Goal: Information Seeking & Learning: Learn about a topic

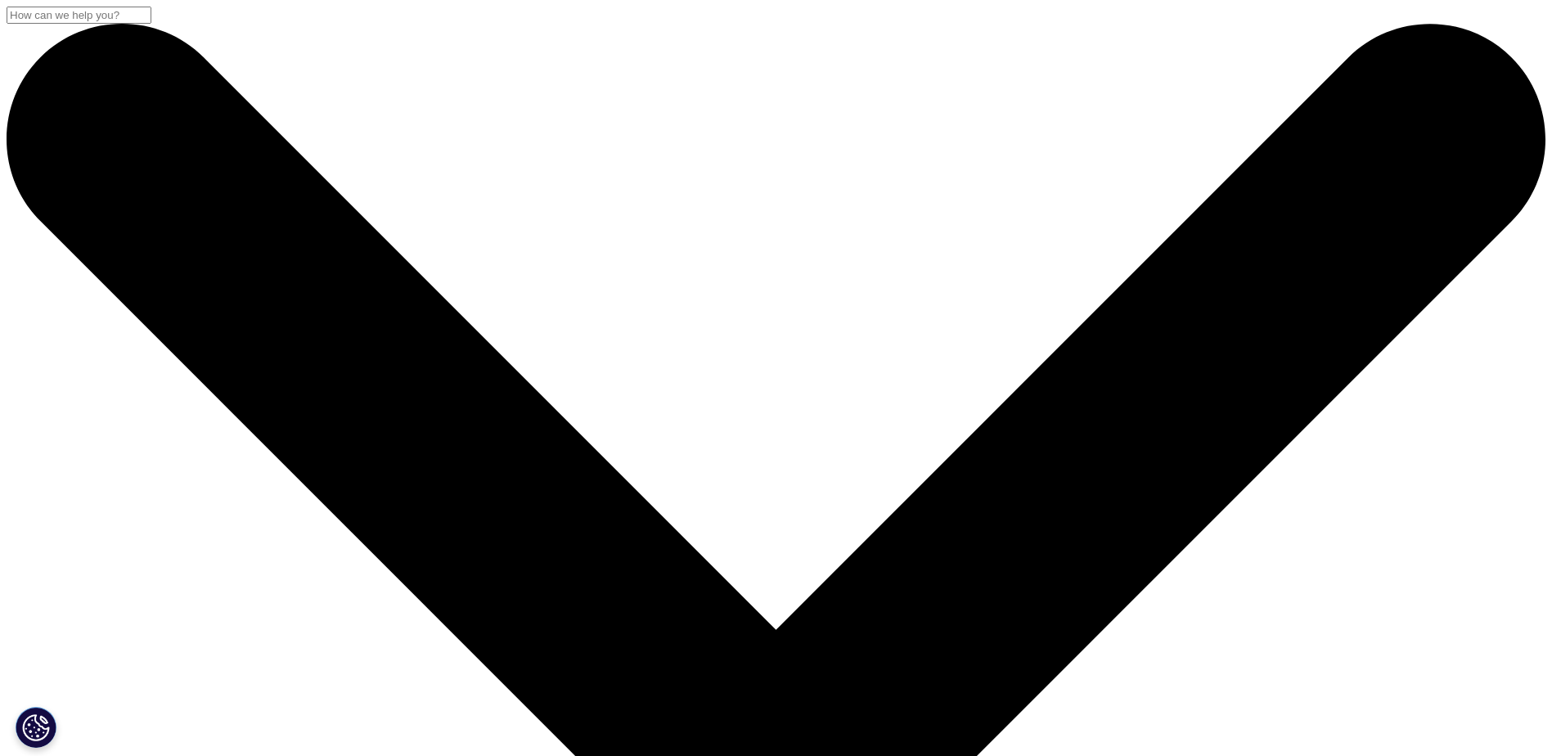
scroll to position [283, 0]
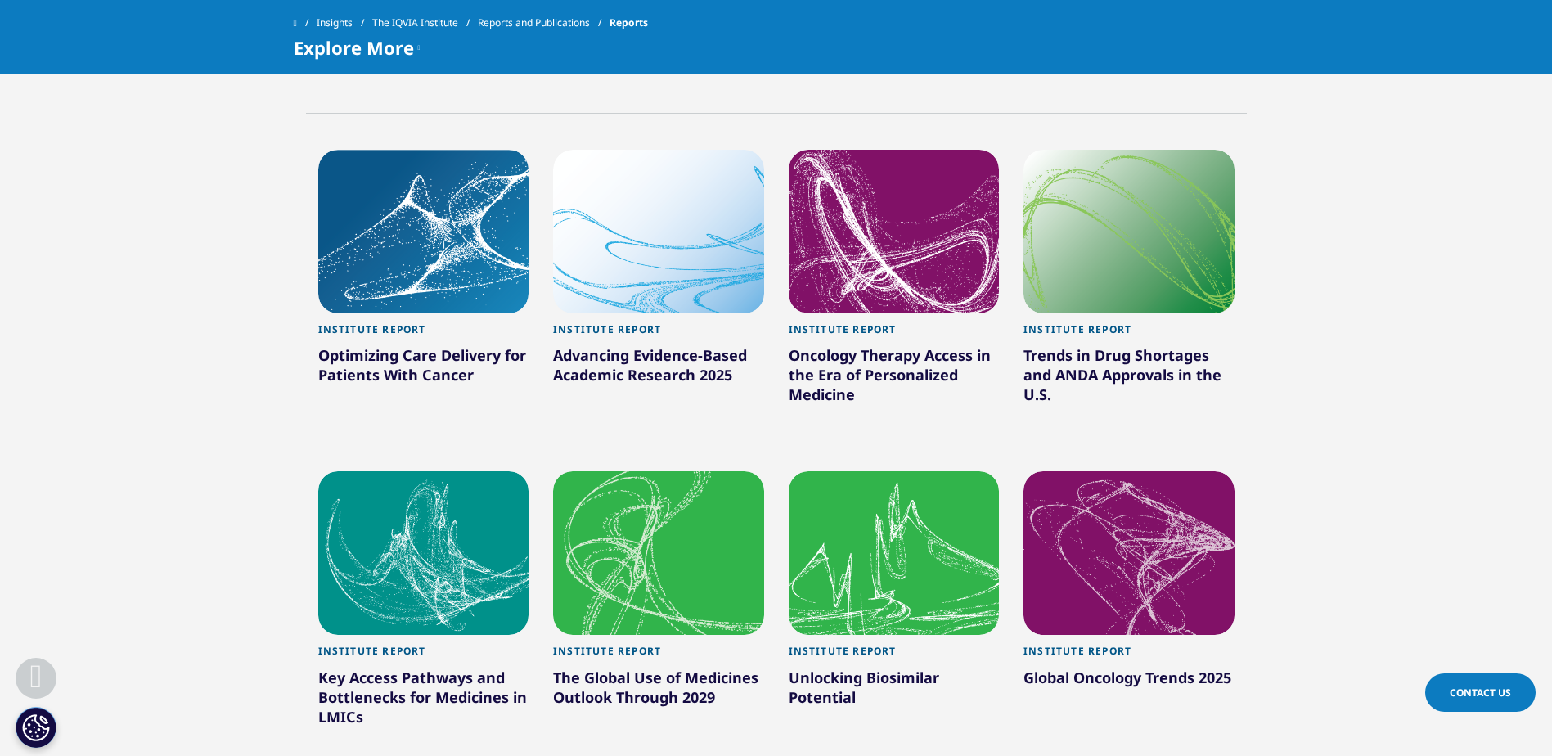
scroll to position [811, 0]
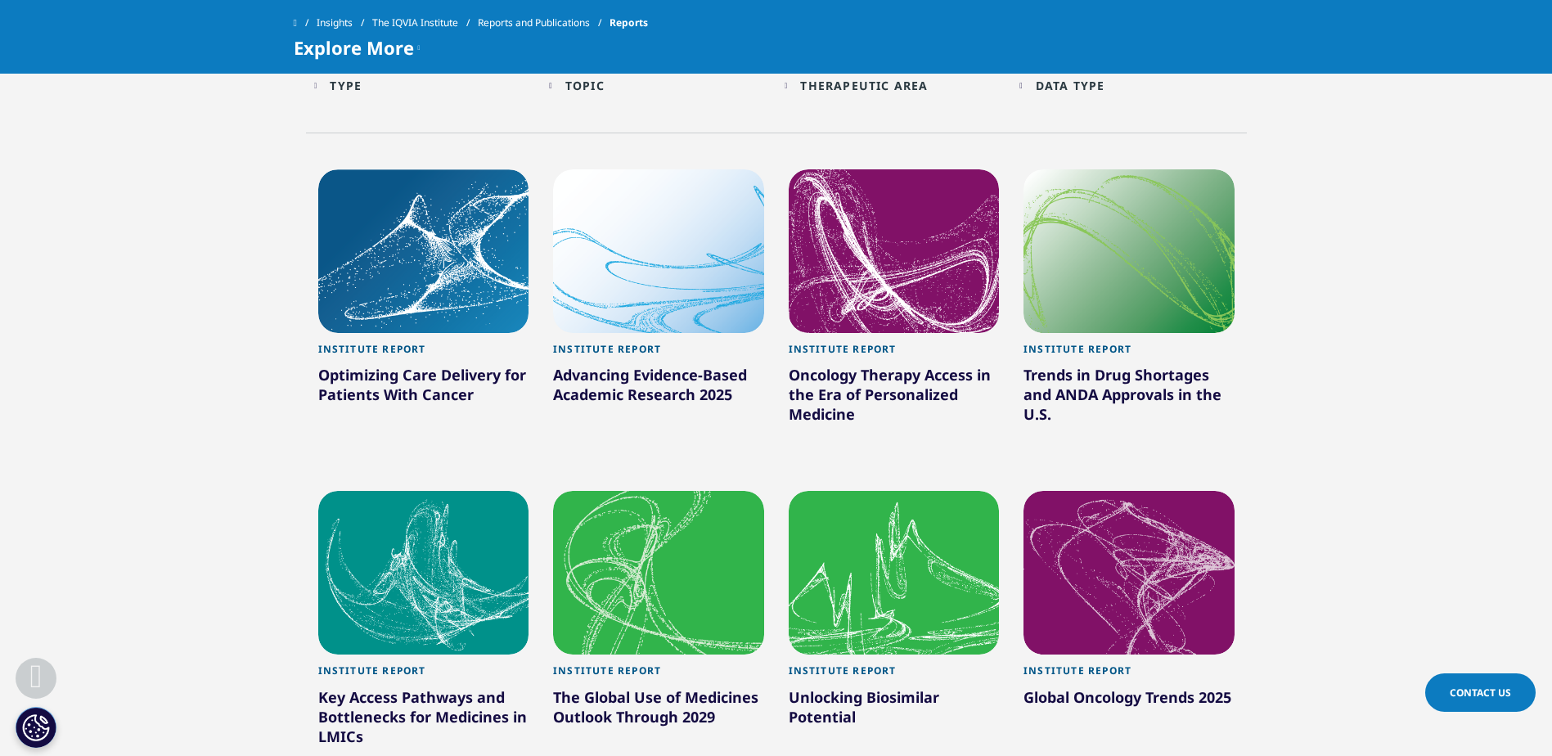
click at [600, 366] on div "Advancing Evidence-Based Academic Research 2025" at bounding box center [658, 388] width 211 height 46
click at [608, 356] on div "Institute Report" at bounding box center [658, 354] width 211 height 22
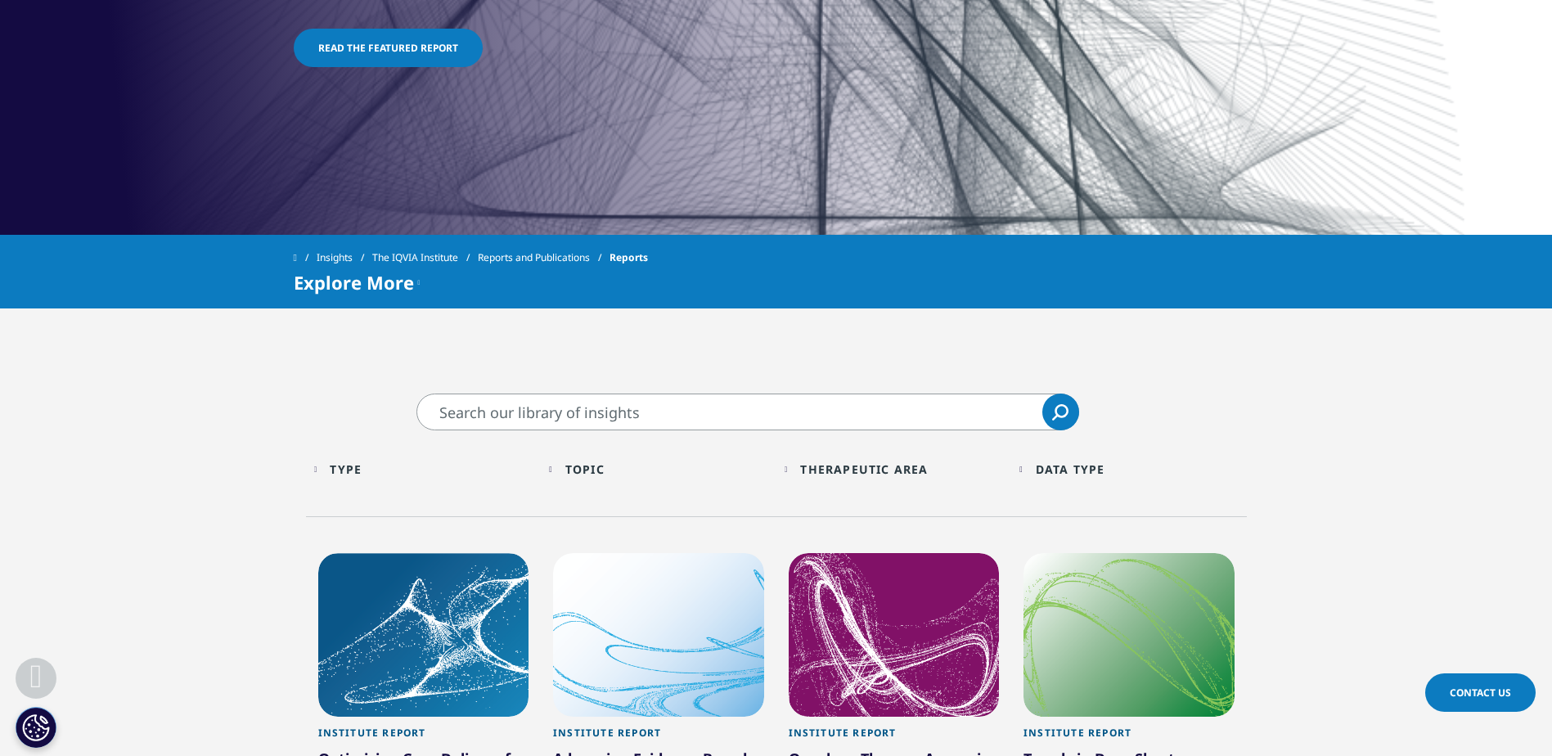
scroll to position [741, 0]
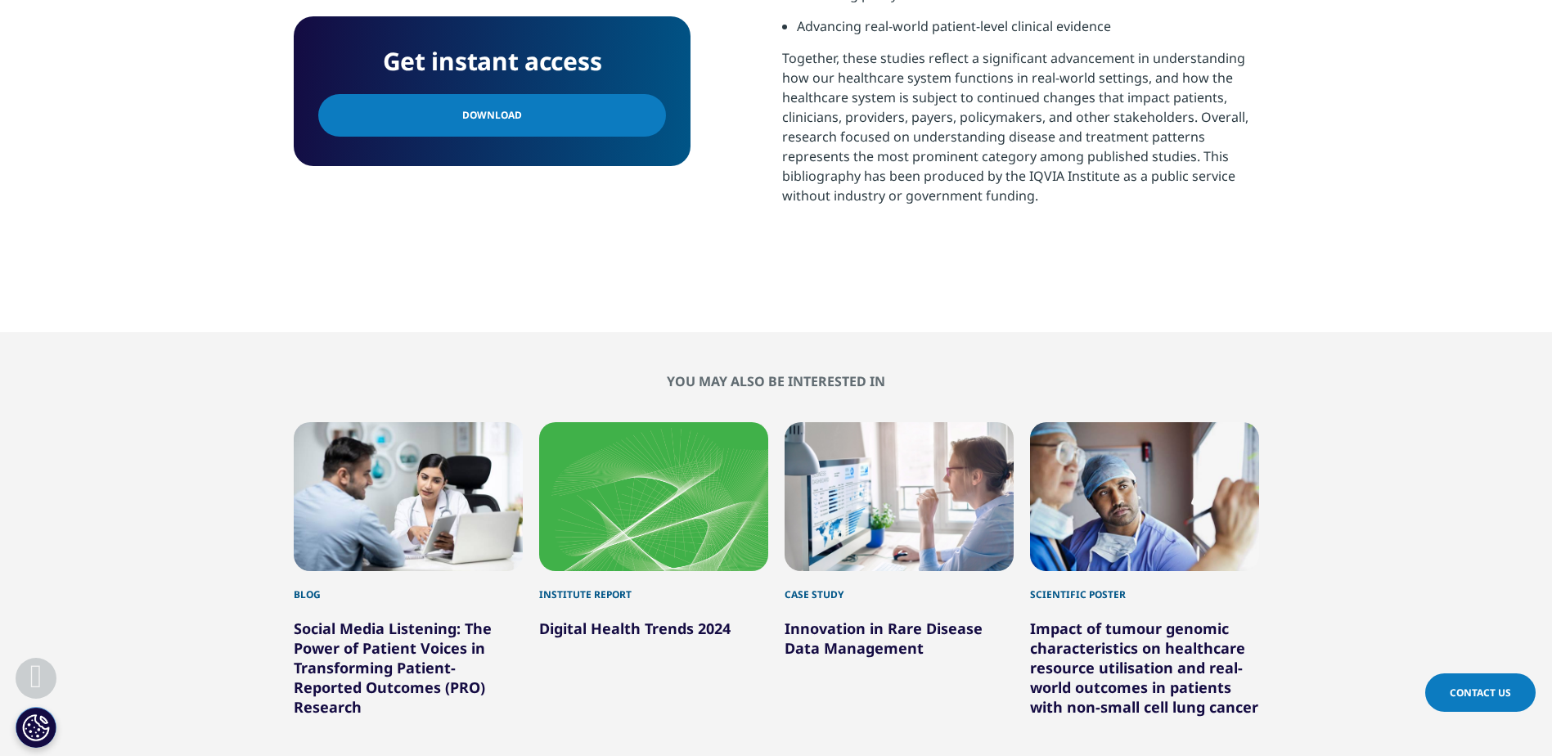
scroll to position [949, 0]
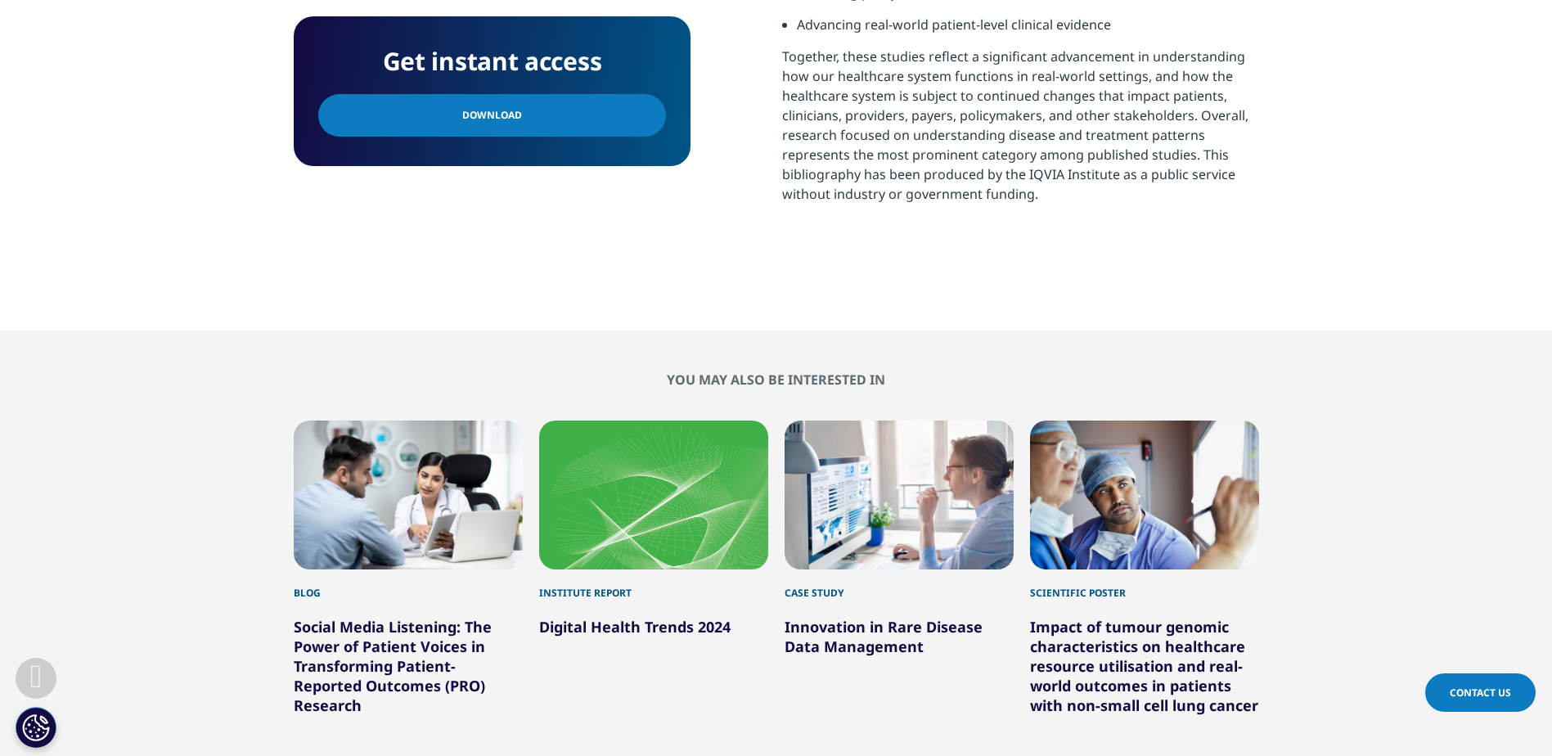
click at [643, 625] on link "Digital Health Trends 2024" at bounding box center [634, 627] width 191 height 20
click at [643, 624] on link "Digital Health Trends 2024" at bounding box center [634, 627] width 191 height 20
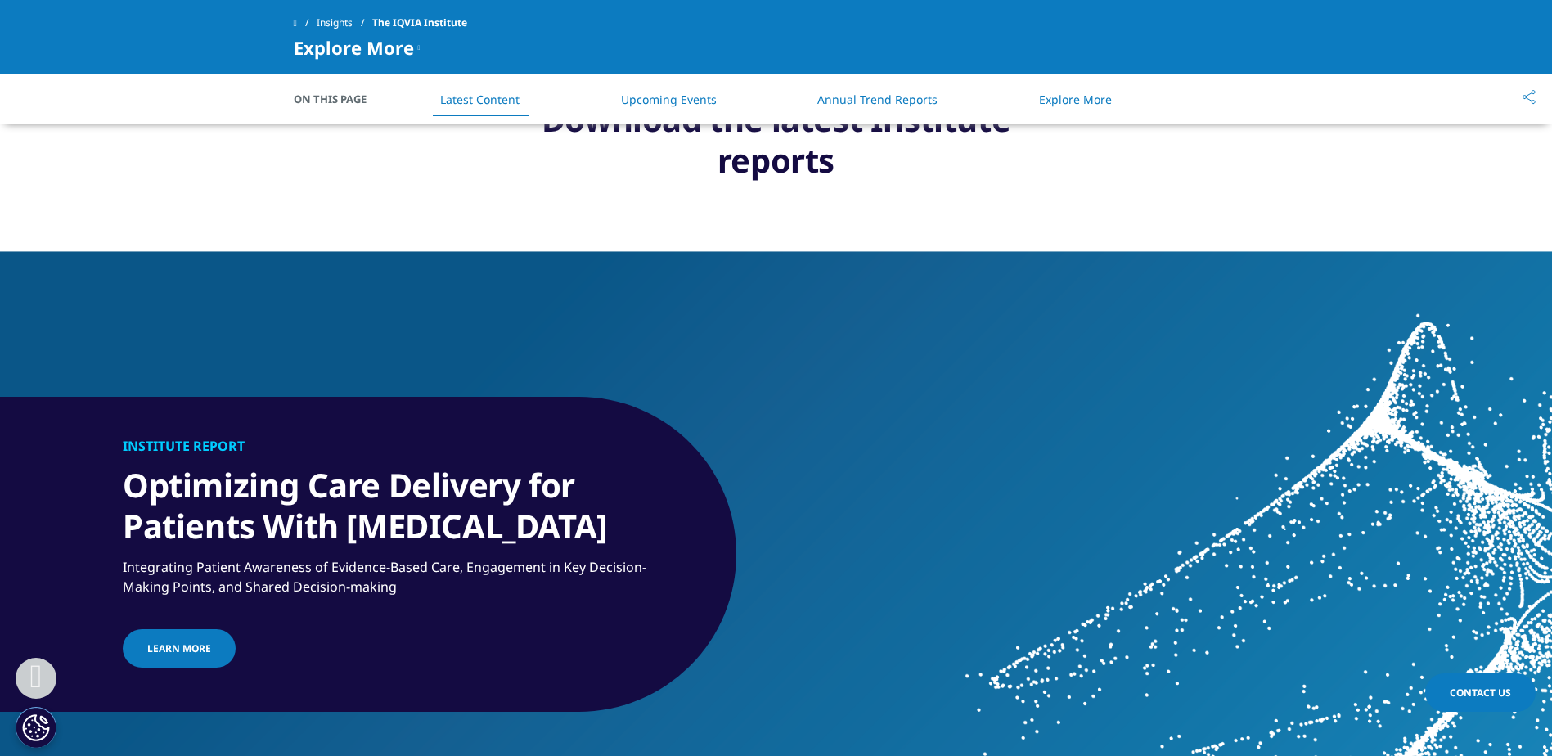
scroll to position [1288, 0]
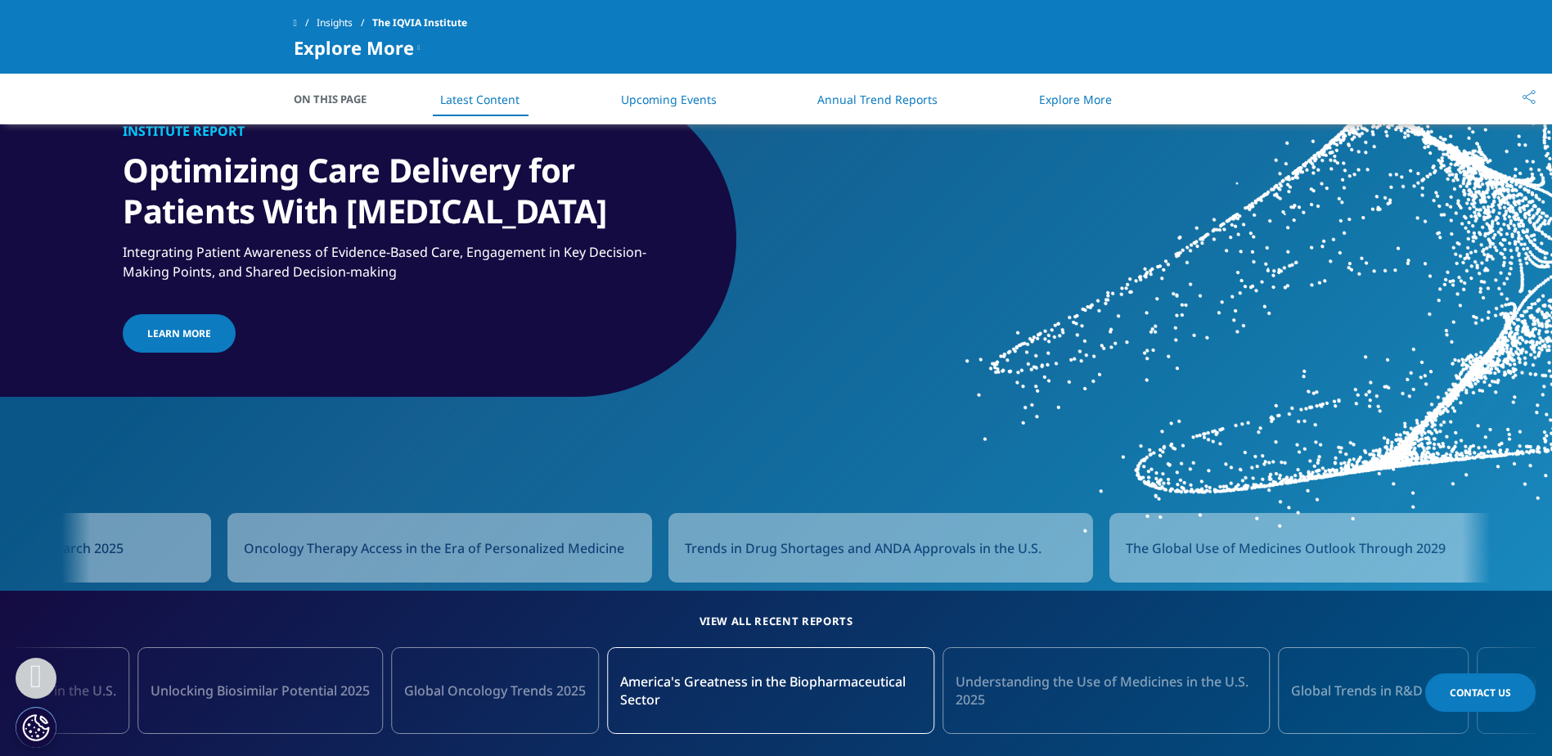
click at [693, 571] on div "Trends in Drug Shortages and ANDA Approvals in the U.S." at bounding box center [880, 548] width 425 height 70
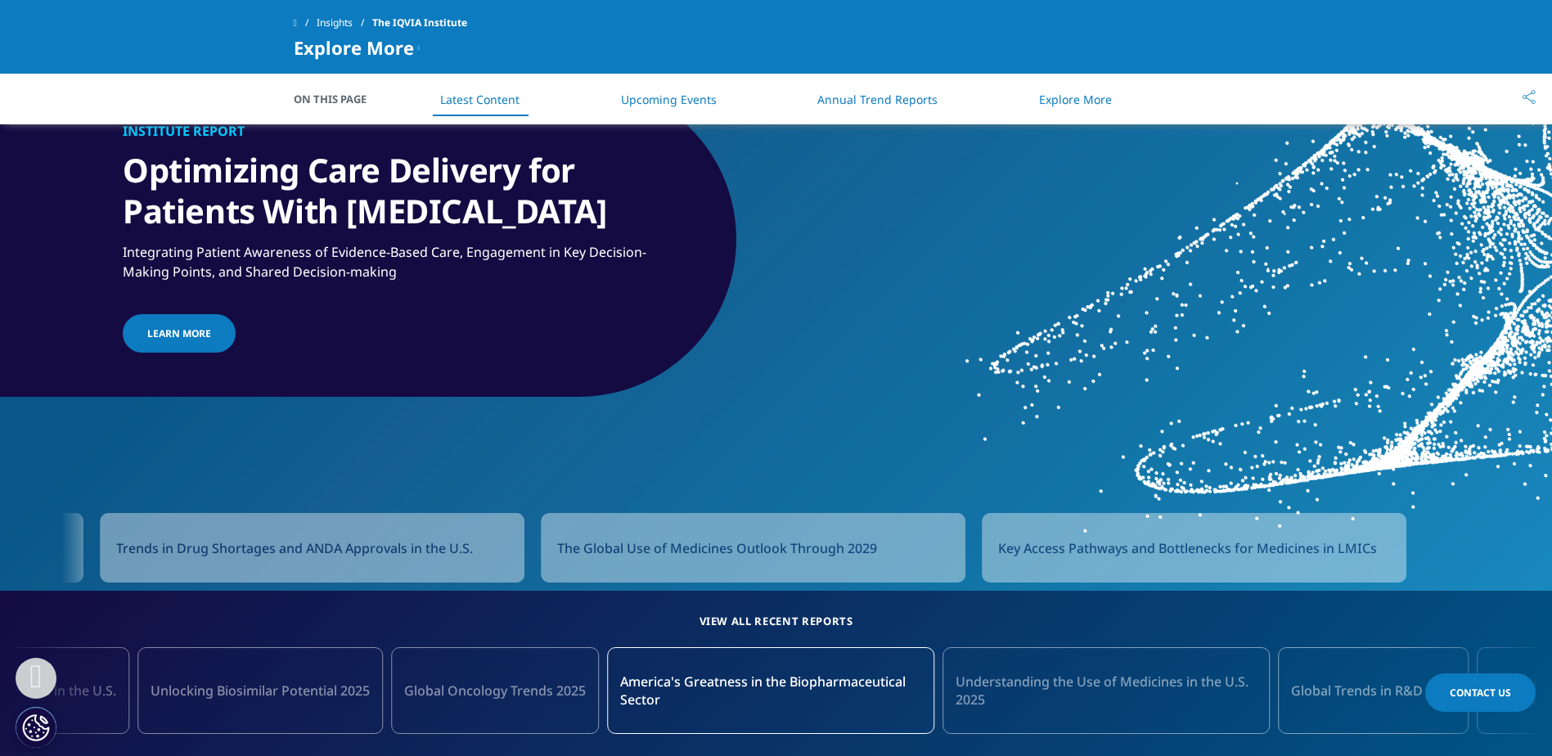
click at [899, 569] on div "The Global Use of Medicines Outlook Through 2029" at bounding box center [753, 548] width 425 height 70
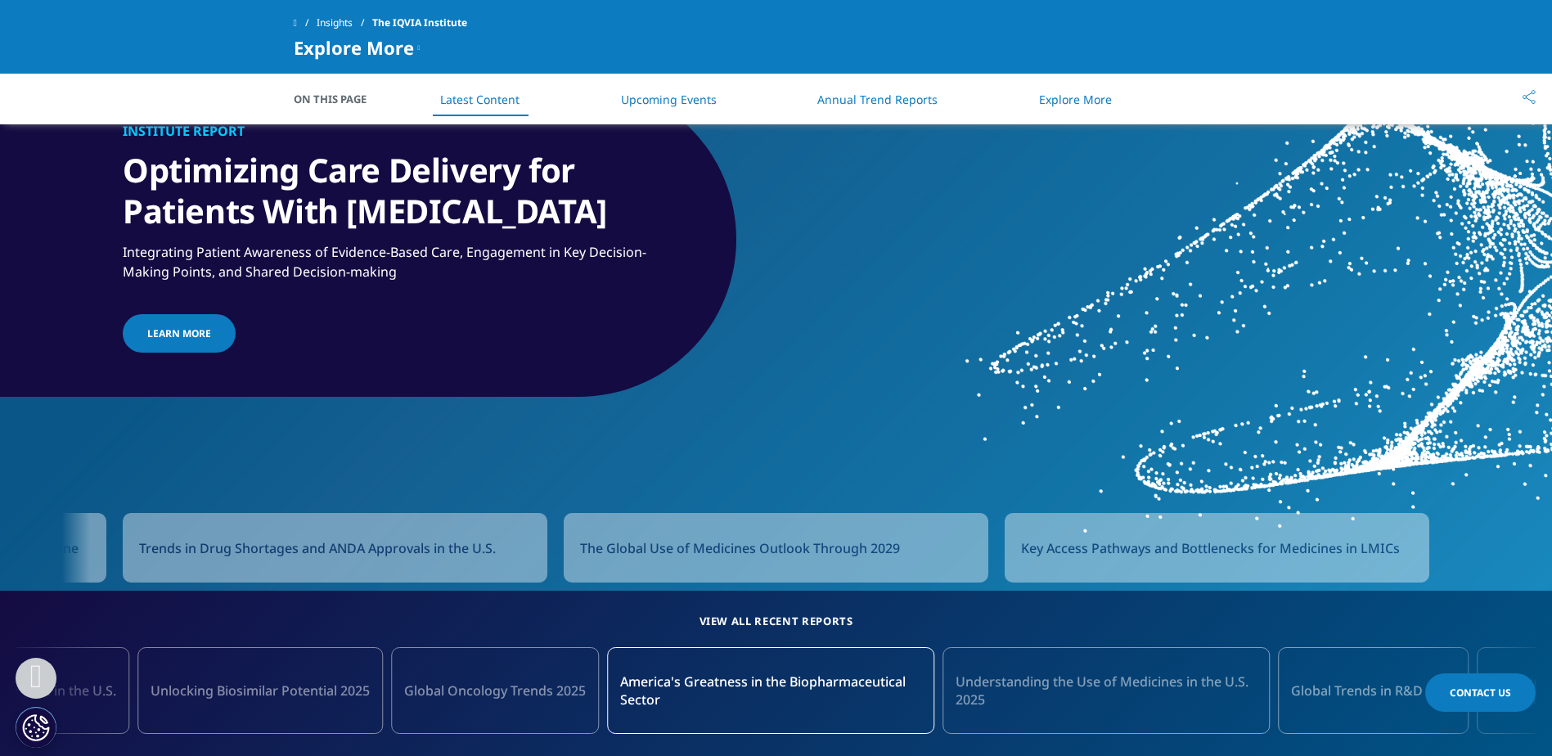
click at [1185, 551] on span "Key Access Pathways and Bottlenecks for Medicines in LMICs" at bounding box center [1210, 548] width 379 height 20
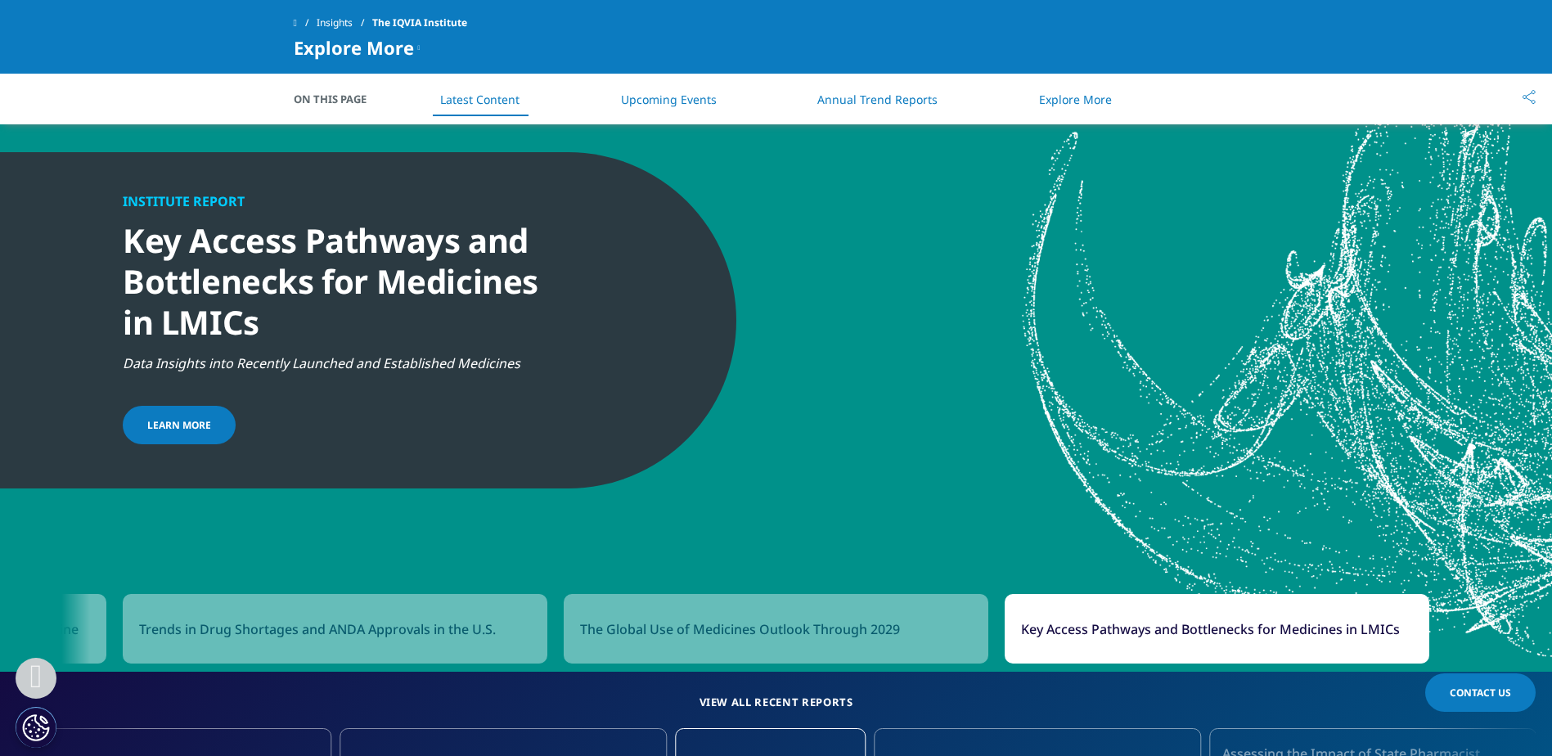
scroll to position [1198, 0]
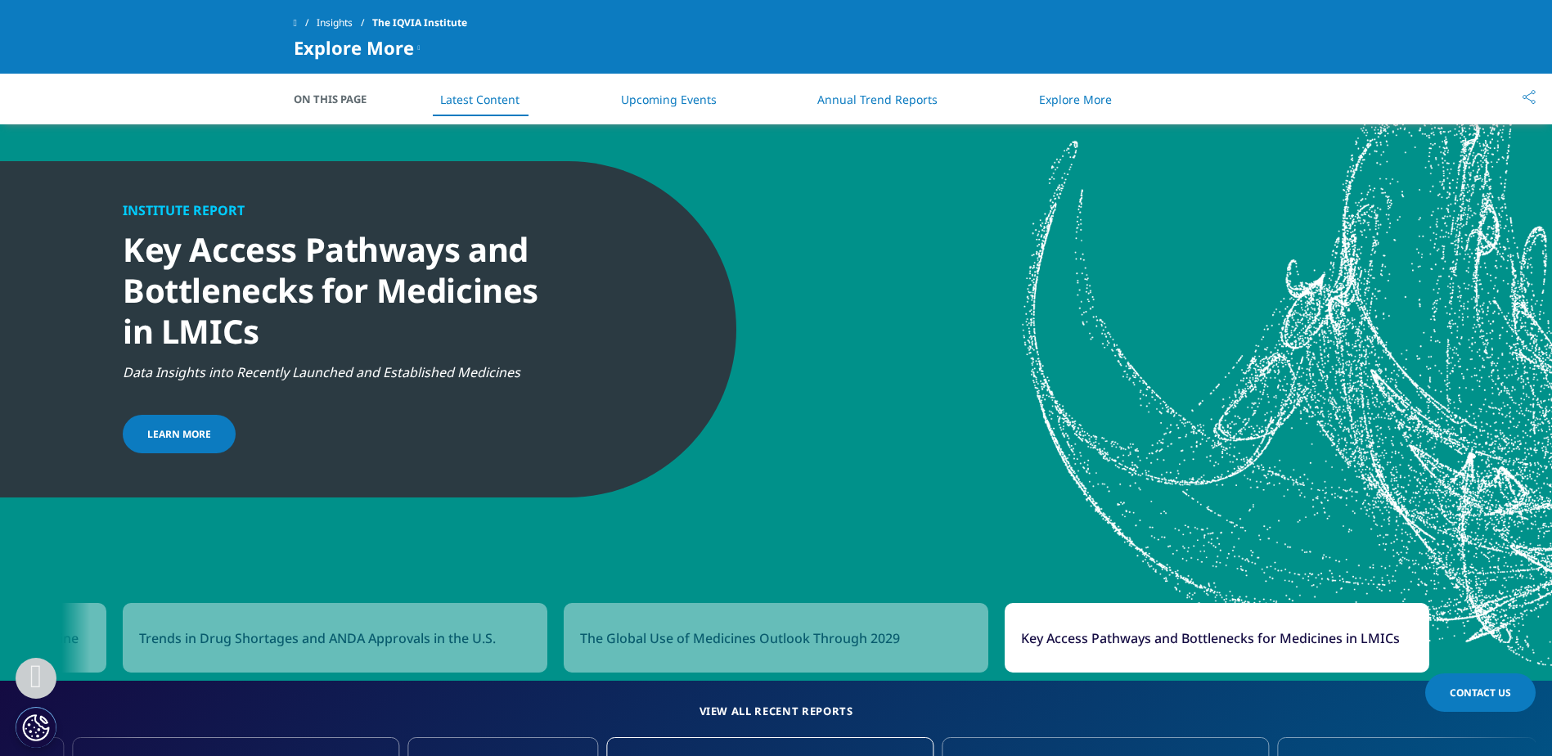
click at [462, 106] on link "Latest Content" at bounding box center [479, 100] width 79 height 16
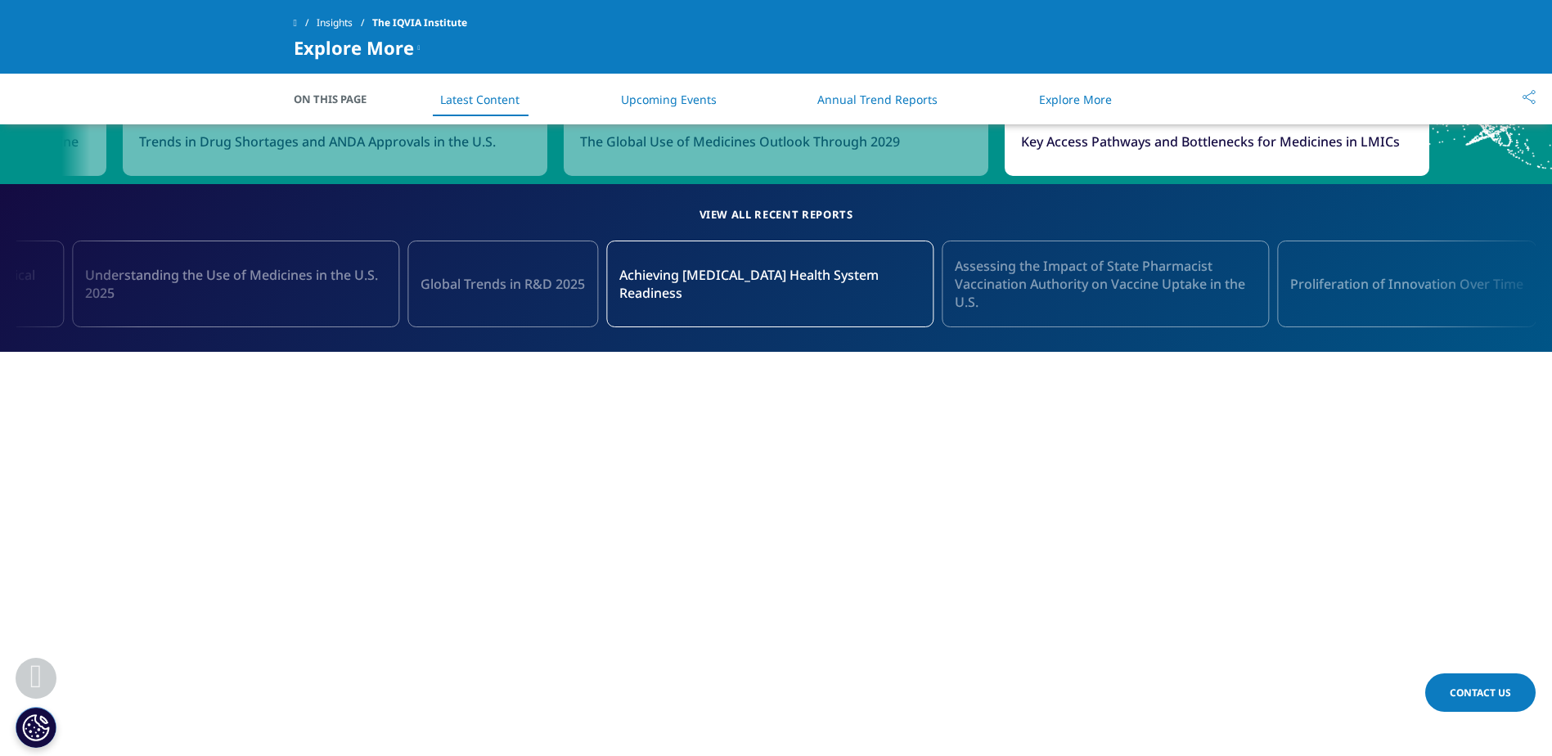
scroll to position [1712, 0]
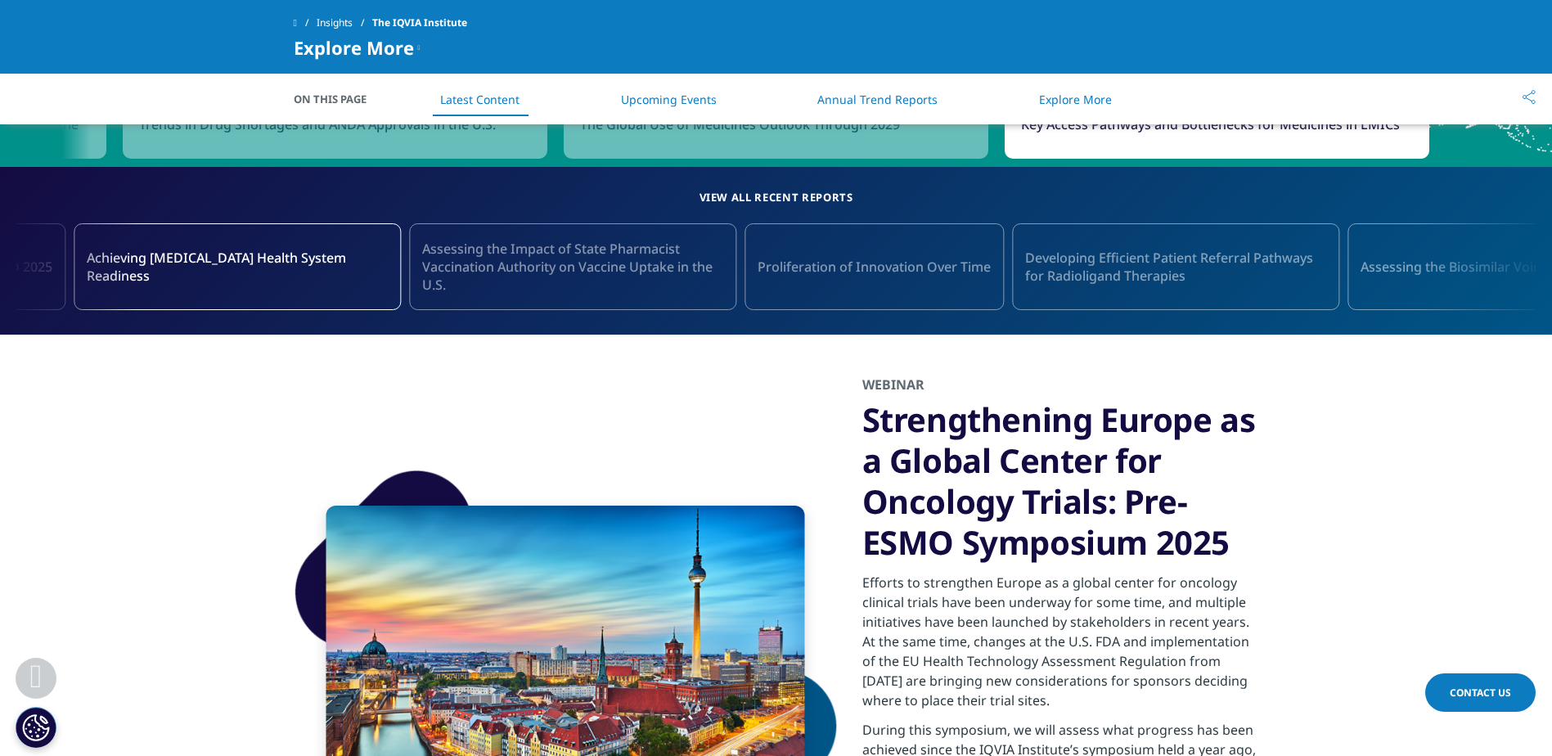
click at [596, 281] on span "Assessing the Impact of State Pharmacist Vaccination Authority on Vaccine Uptak…" at bounding box center [572, 267] width 301 height 54
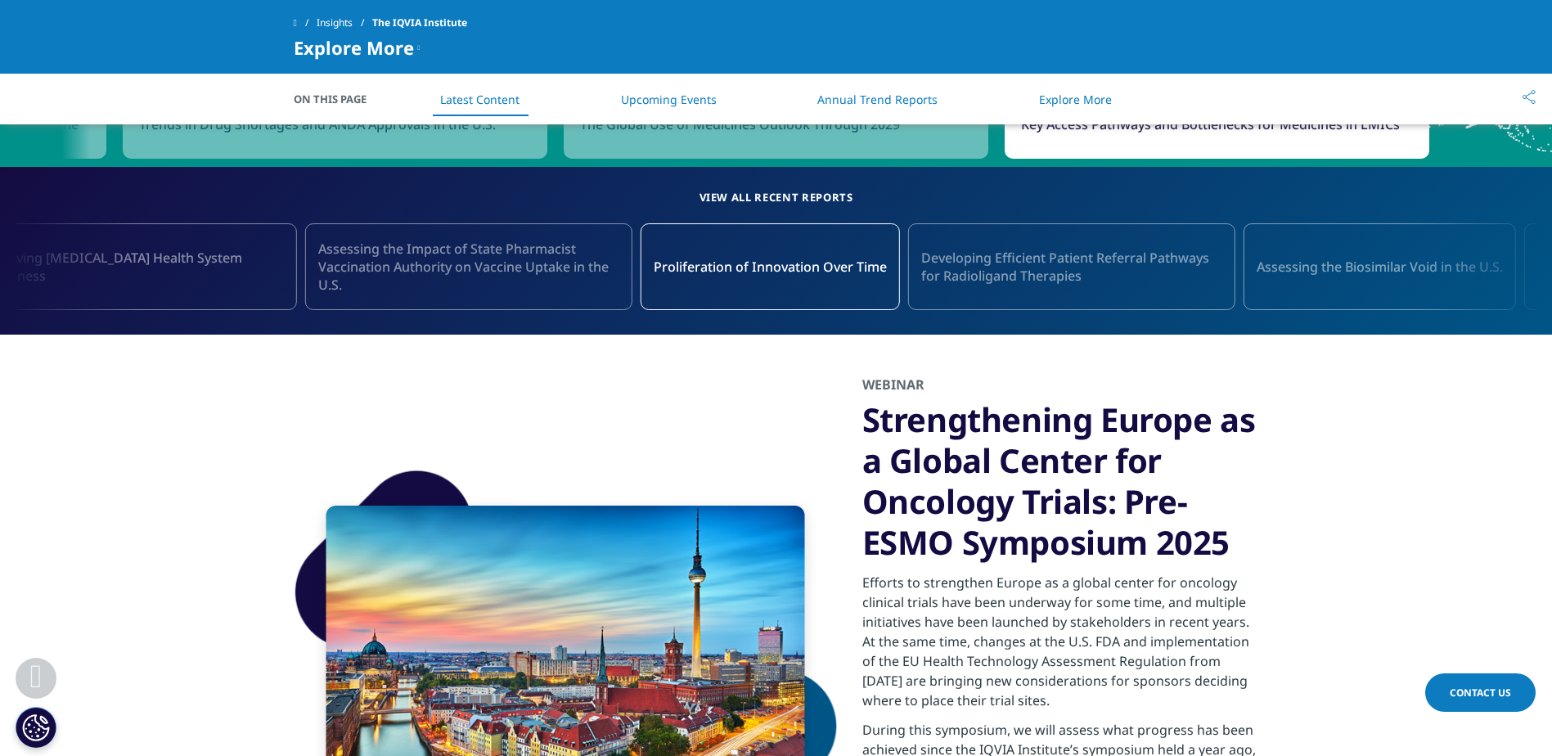
click at [824, 260] on span "Proliferation of Innovation Over Time" at bounding box center [770, 267] width 233 height 18
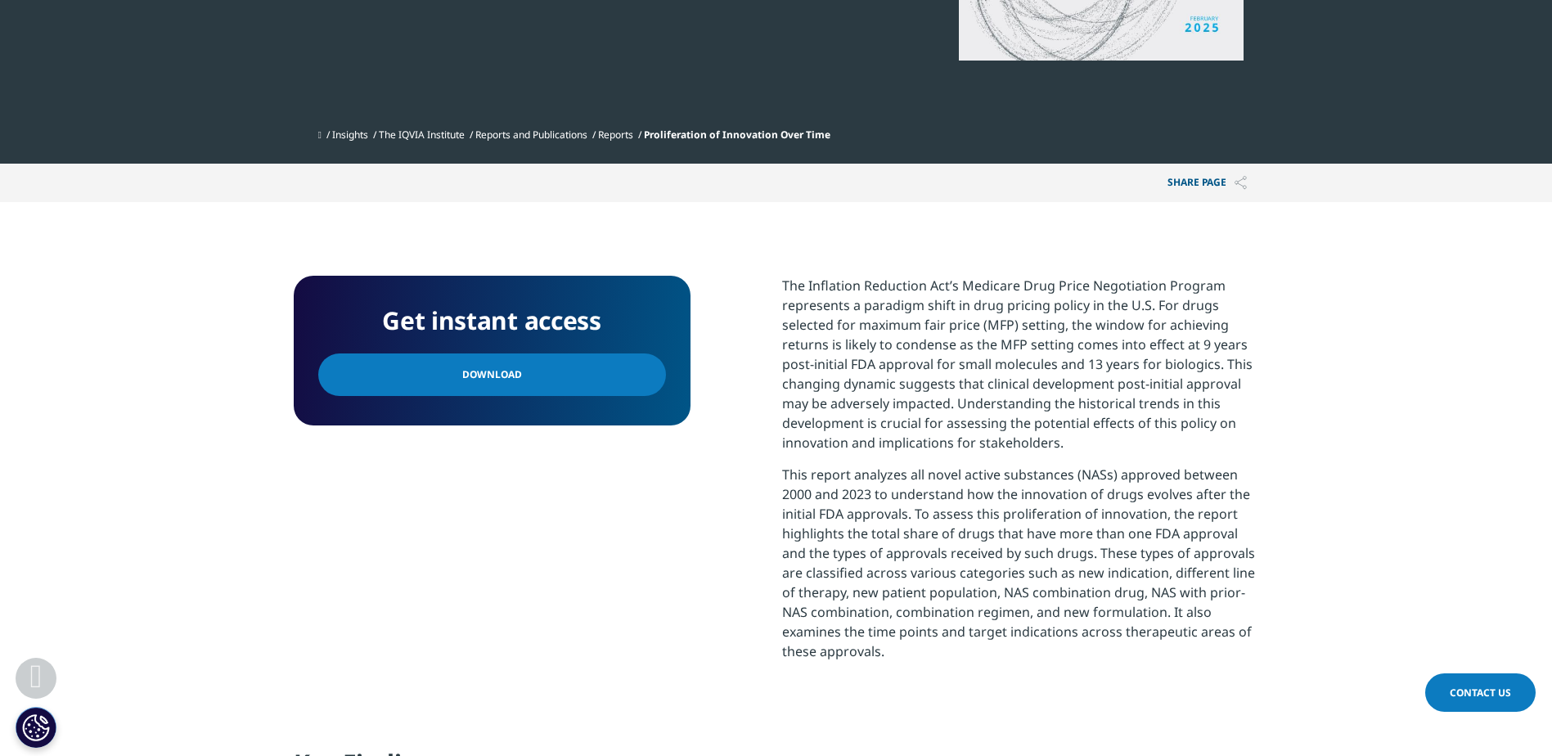
scroll to position [479, 0]
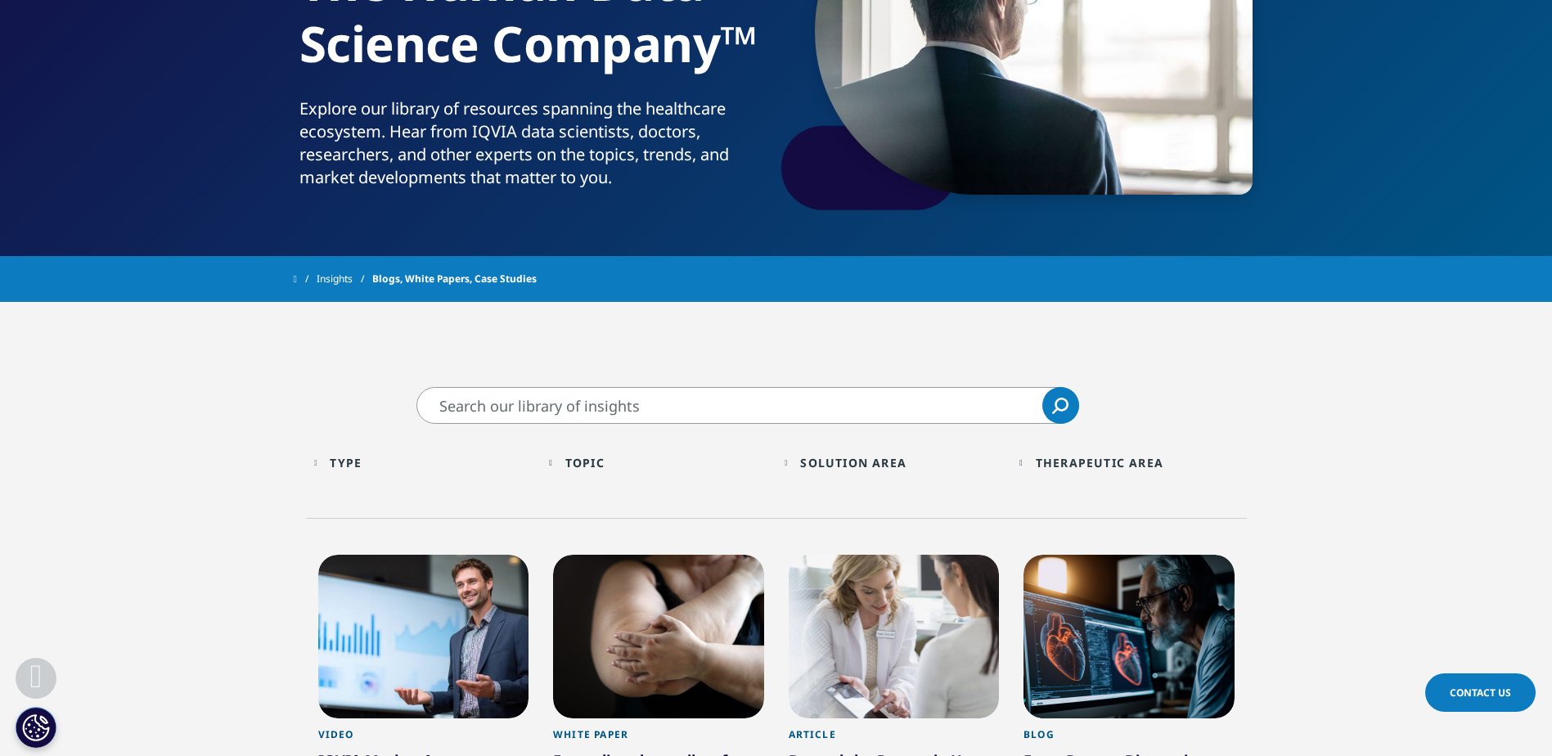
scroll to position [286, 0]
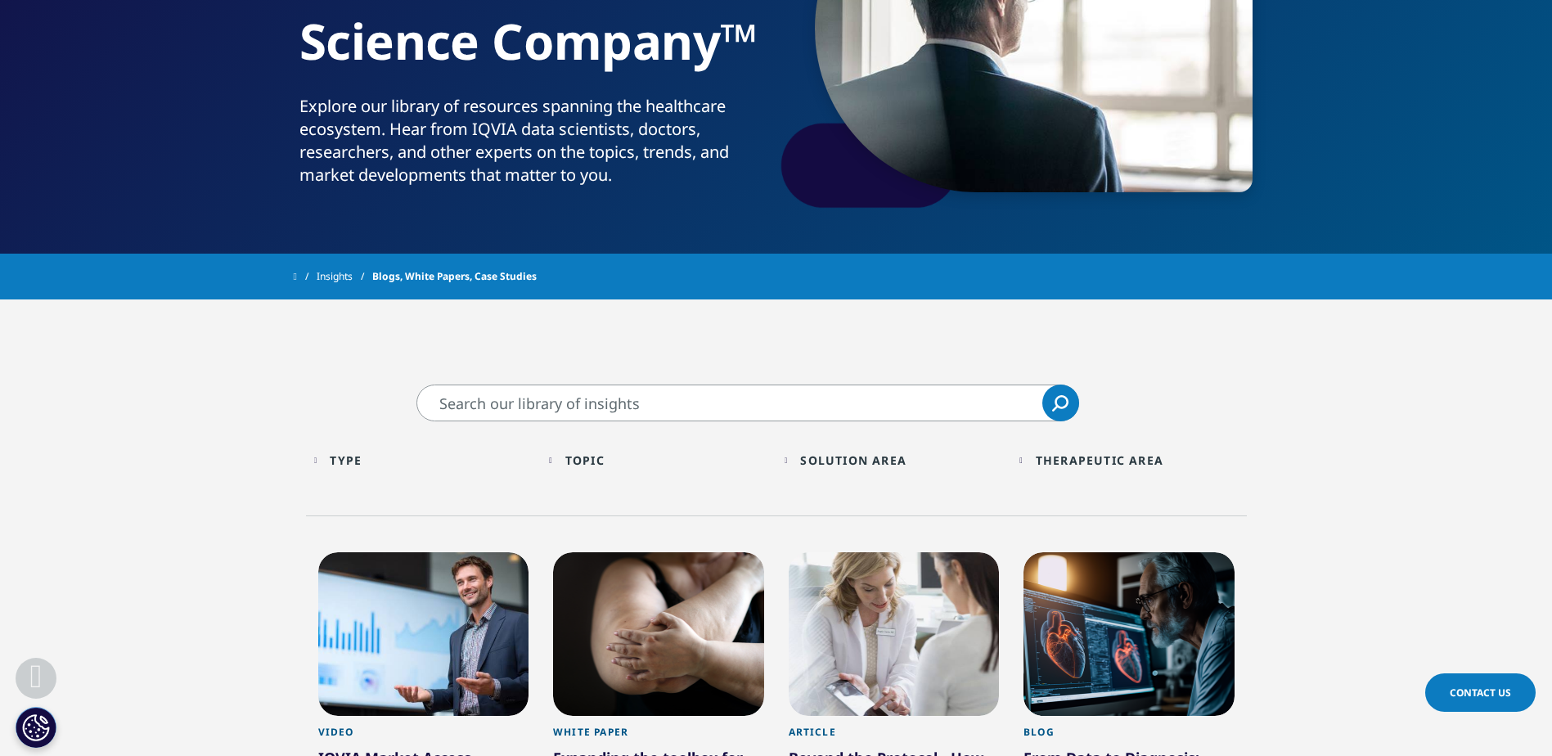
click at [320, 457] on div "Type Loading Clear Or/And Operator" at bounding box center [423, 460] width 219 height 38
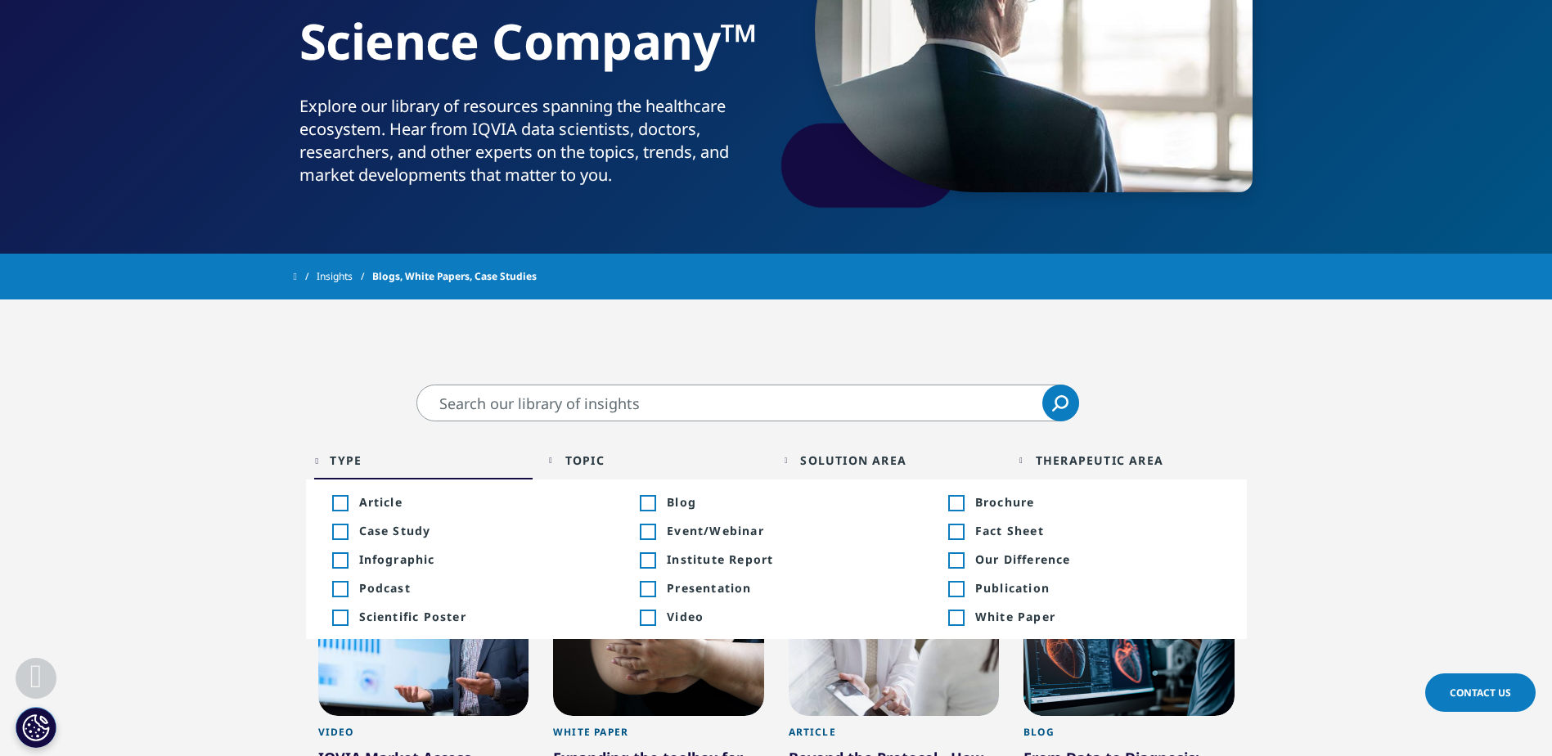
click at [557, 450] on div "Topic Loading Clear Or/And Operator" at bounding box center [658, 460] width 219 height 38
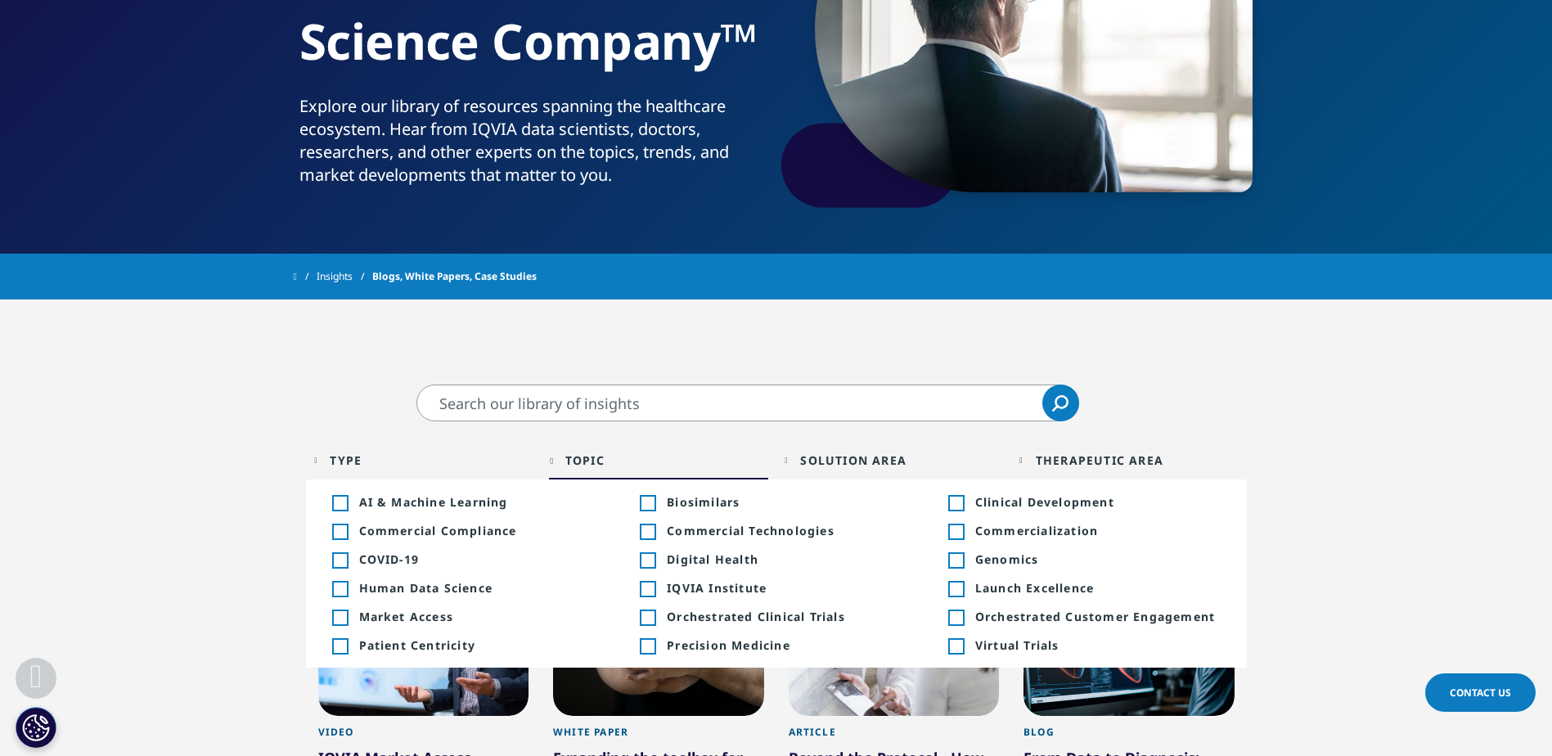
click at [335, 500] on div "Toggle" at bounding box center [339, 503] width 15 height 15
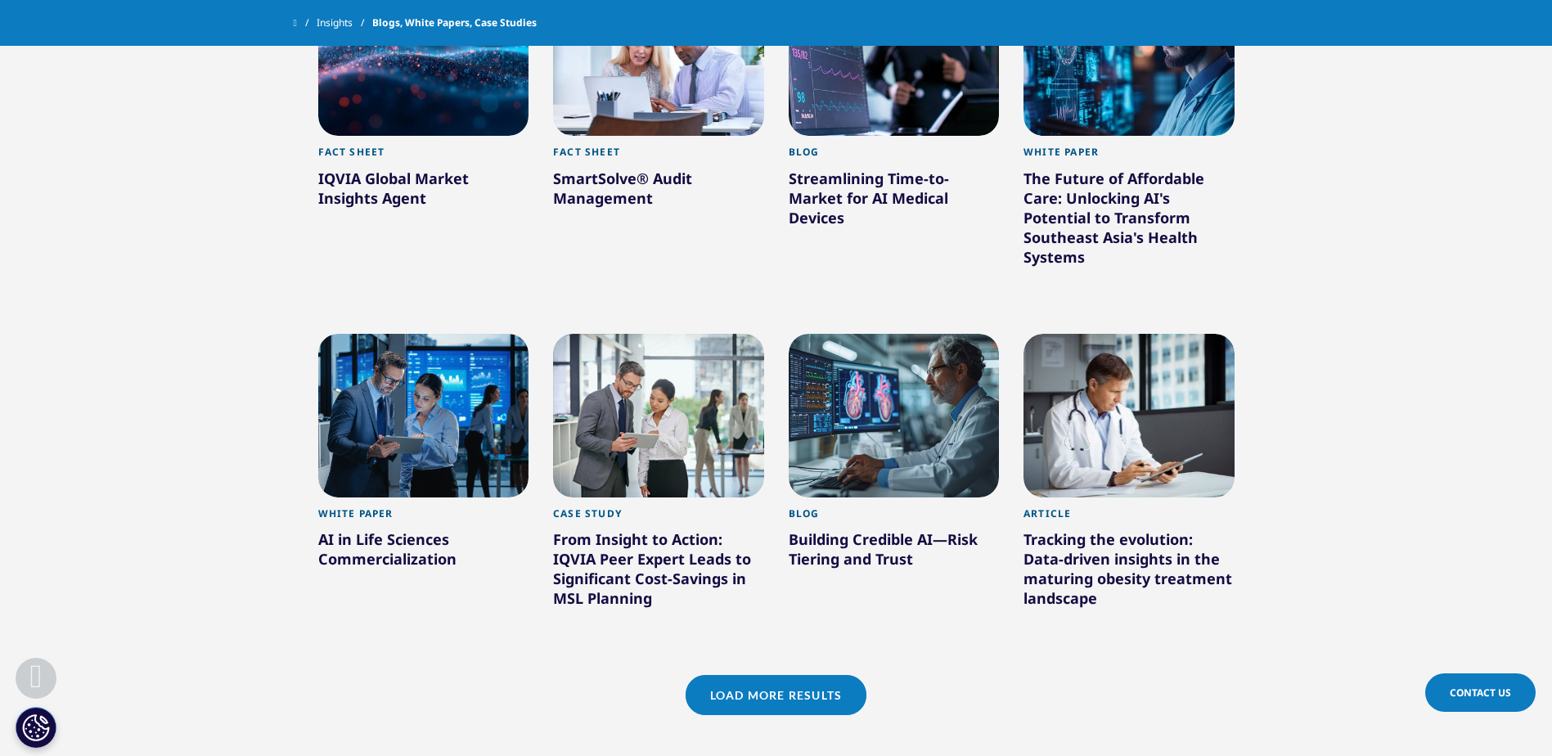
scroll to position [1210, 0]
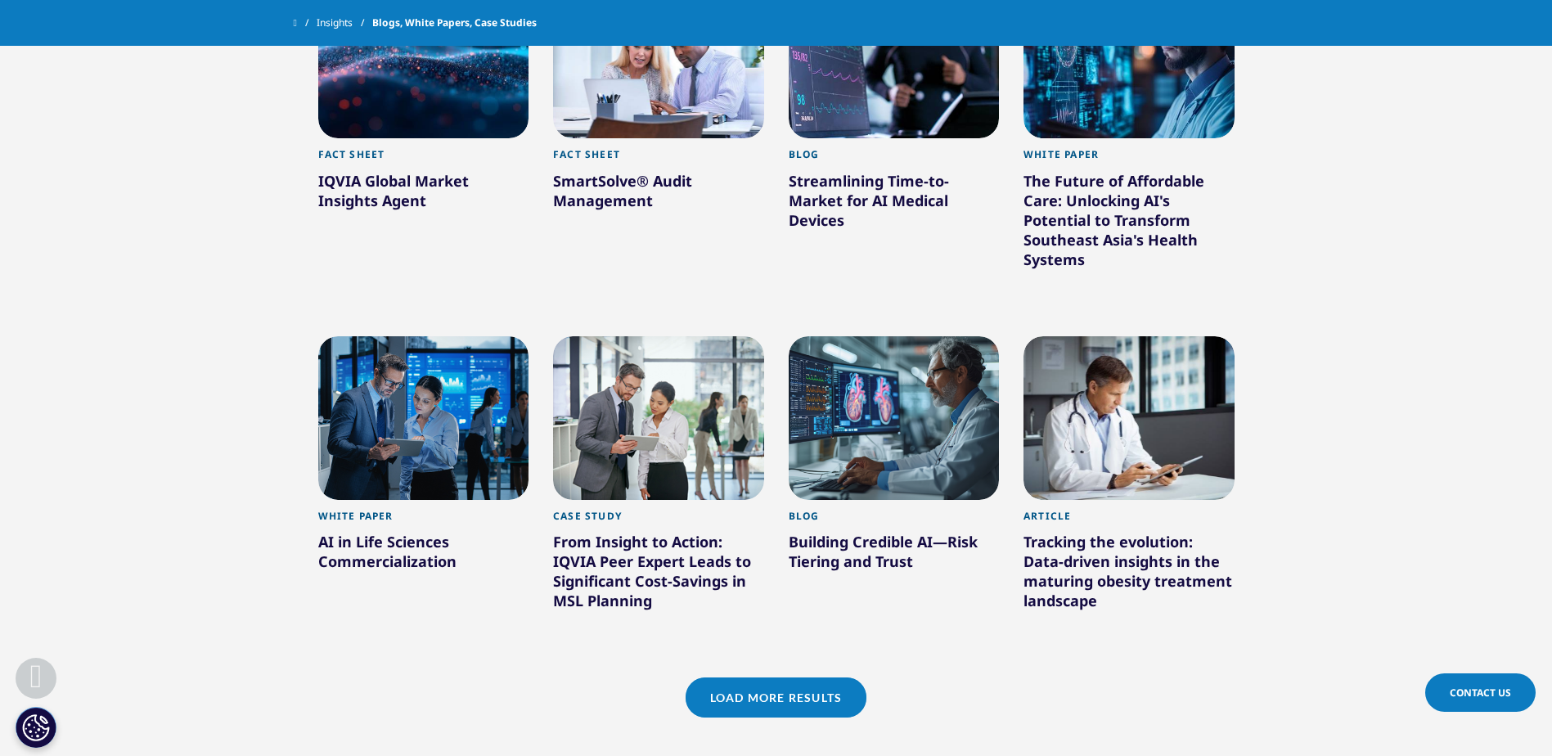
click at [364, 542] on div "AI in Life Sciences Commercialization" at bounding box center [423, 555] width 211 height 46
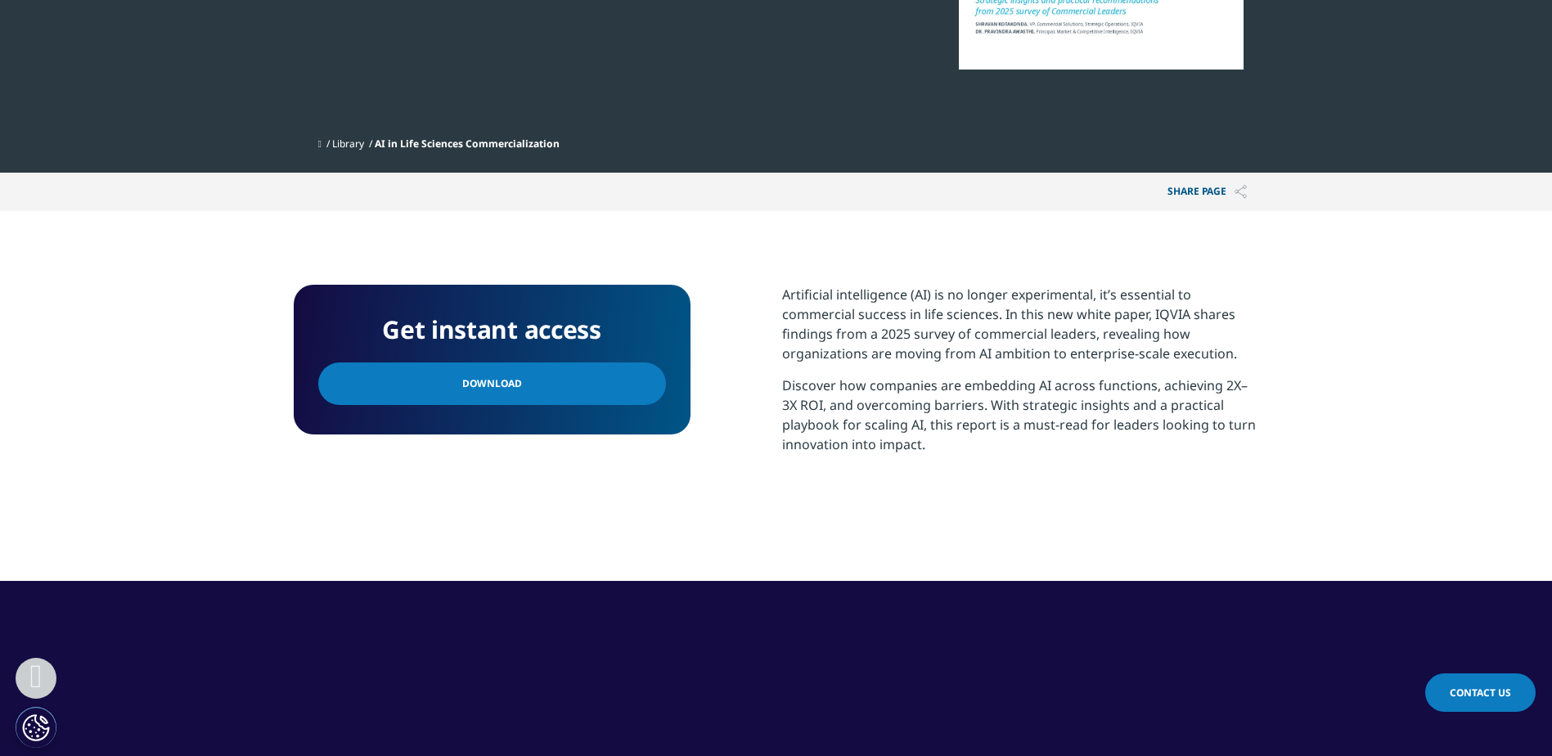
scroll to position [471, 0]
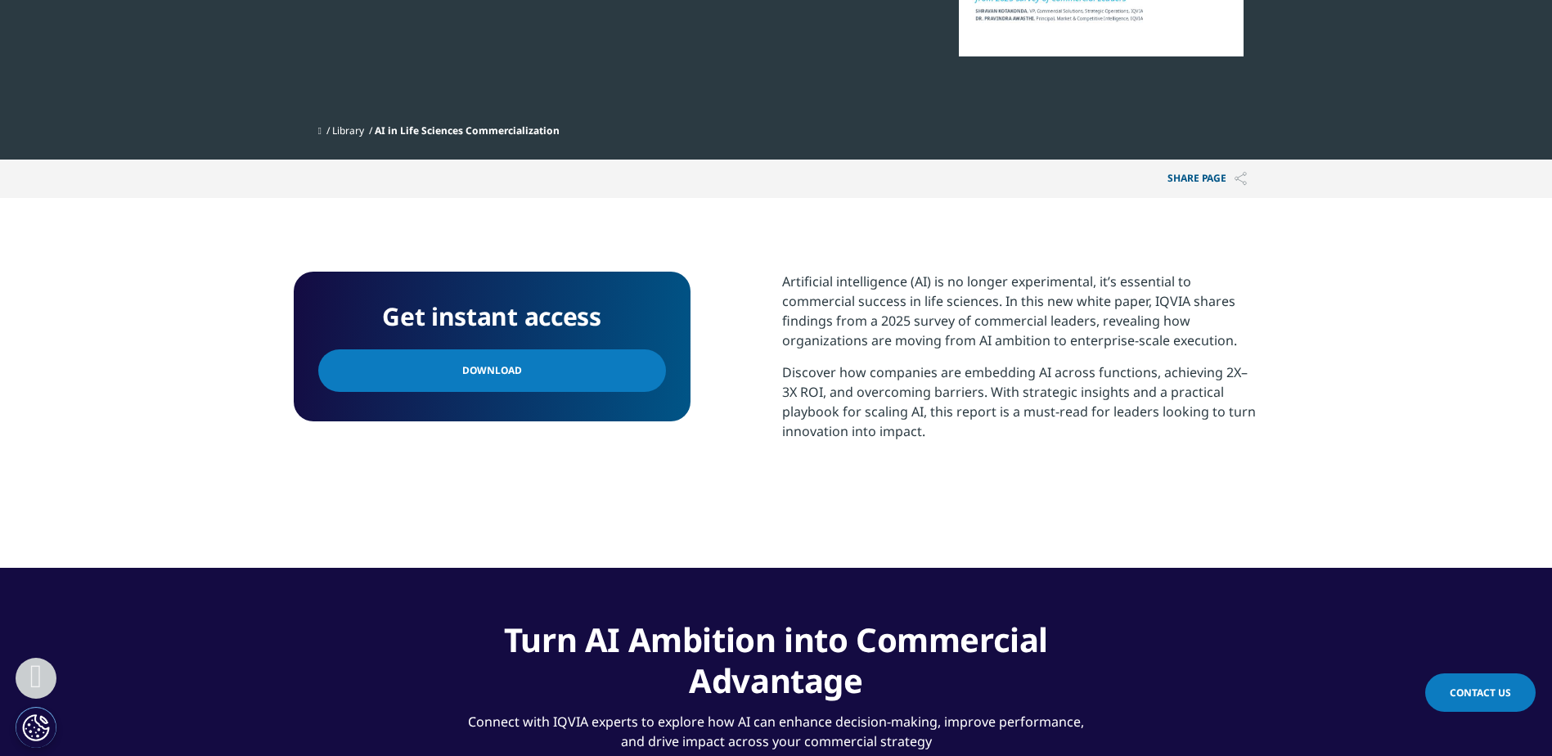
click at [462, 377] on span "Download" at bounding box center [492, 371] width 60 height 18
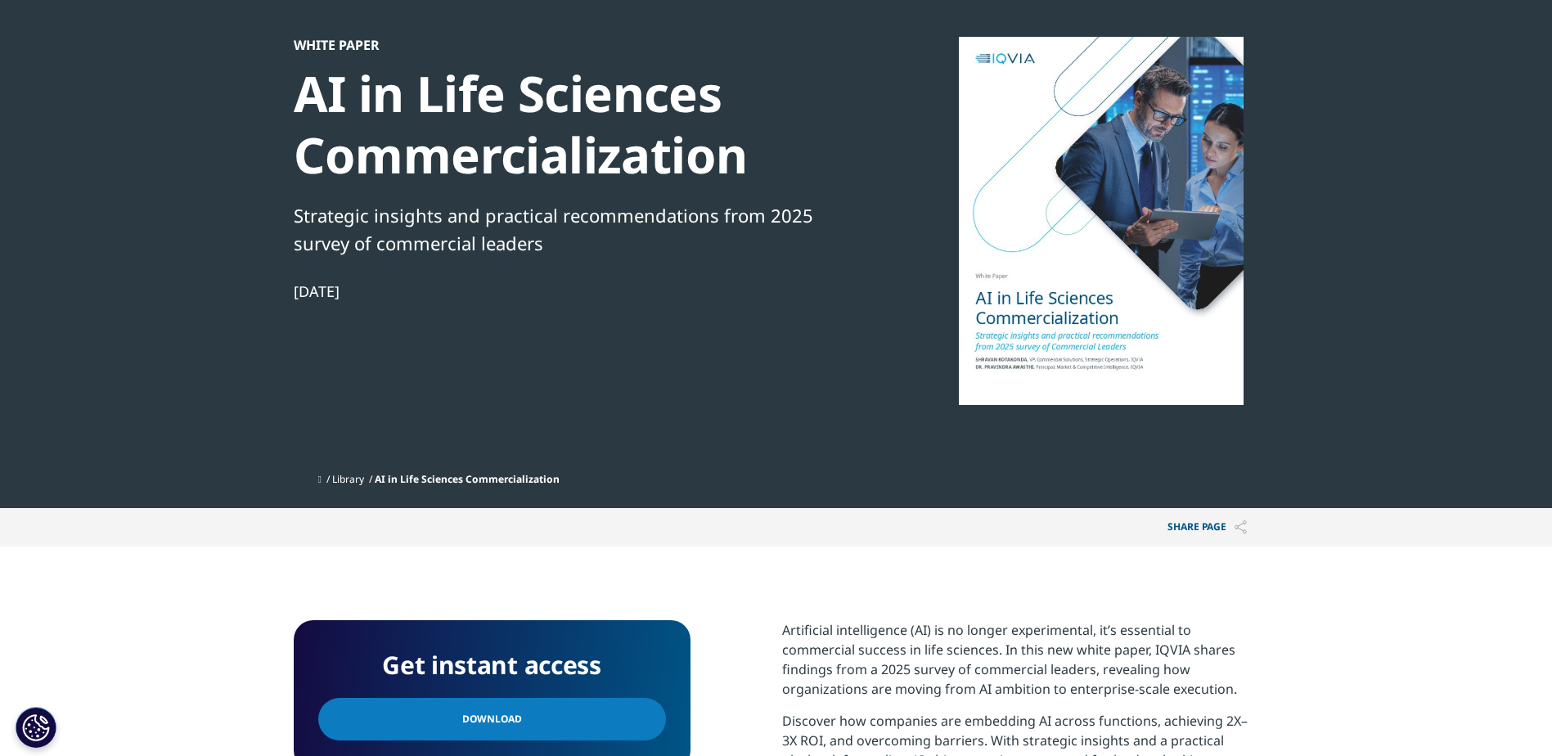
scroll to position [0, 0]
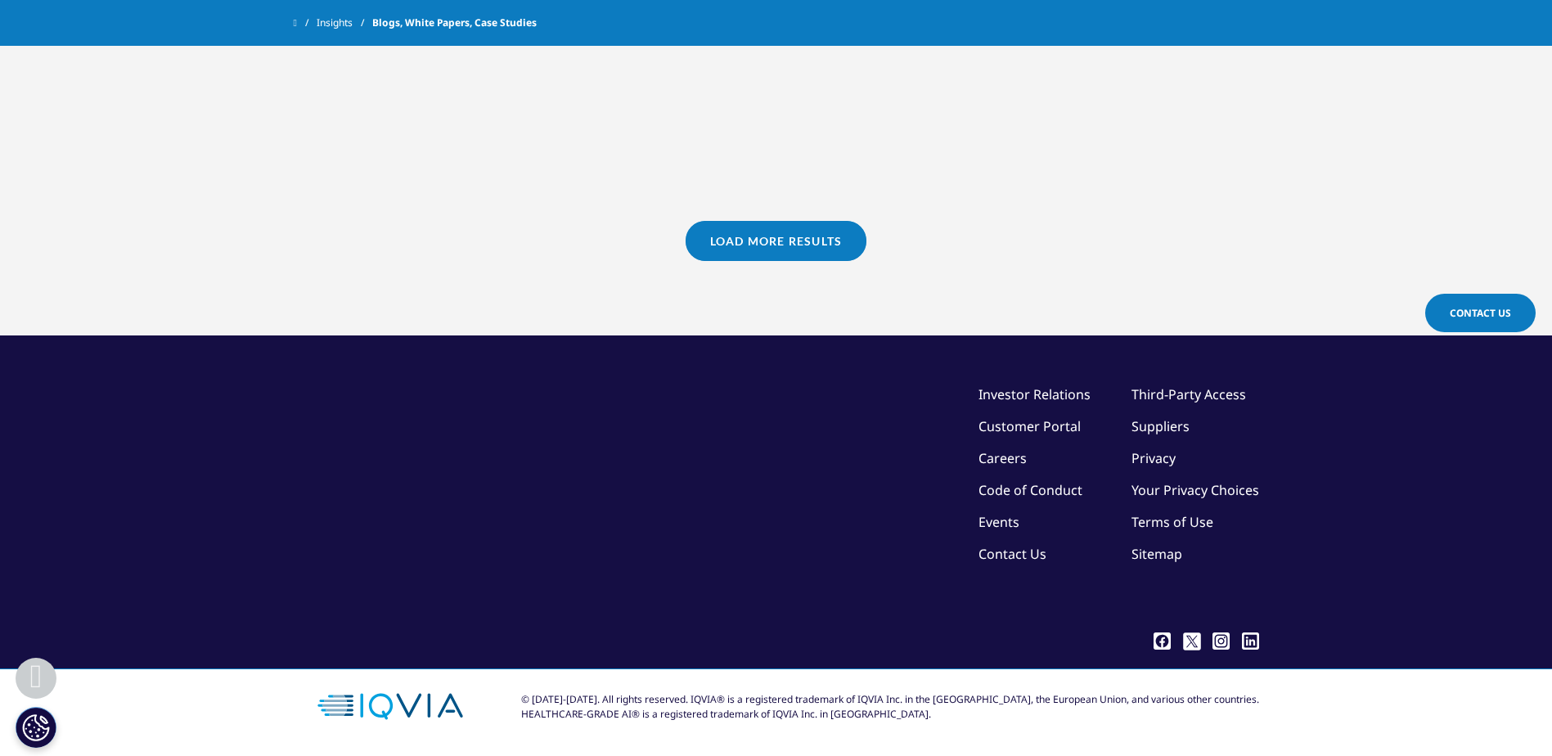
scroll to position [1167, 0]
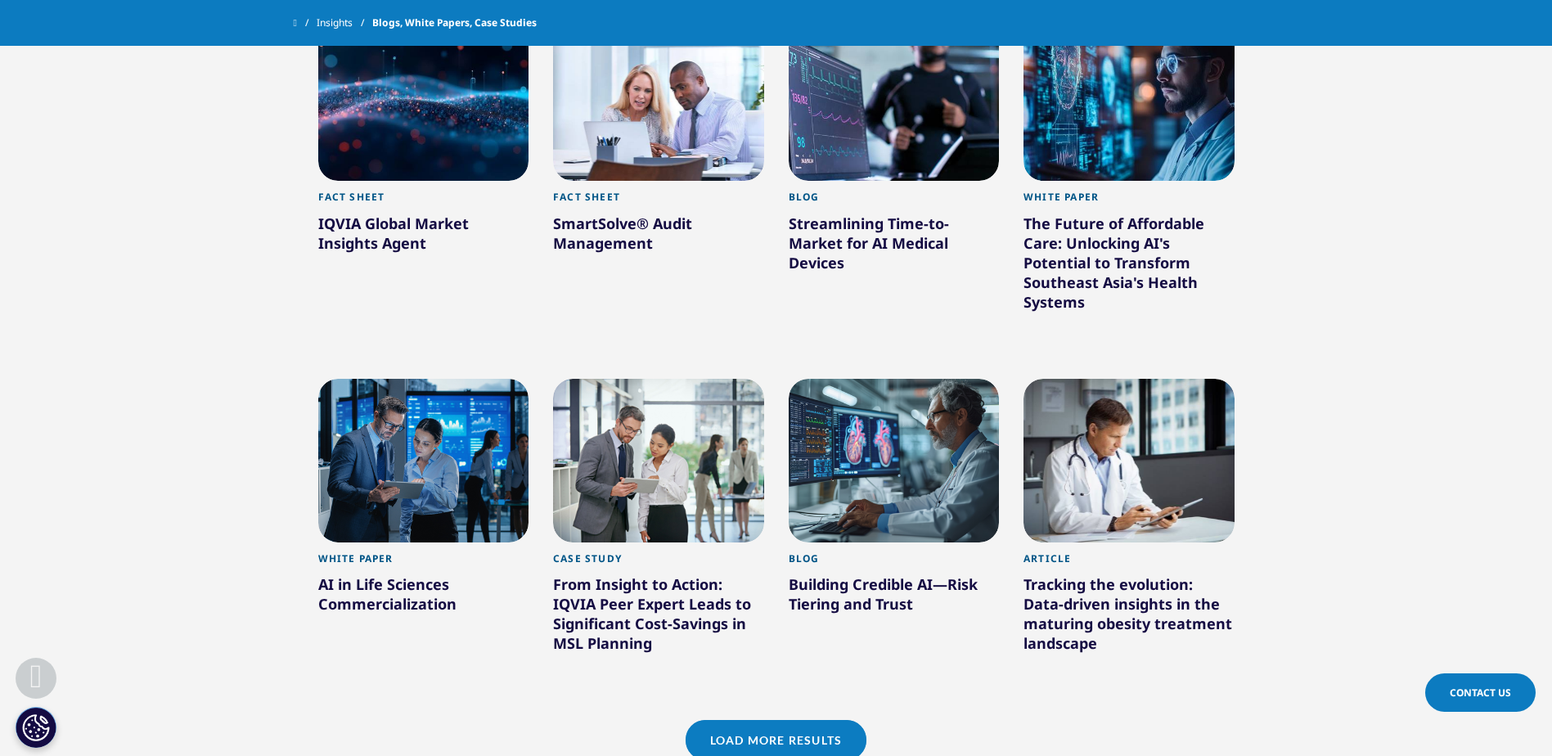
click at [856, 582] on div "Building Credible AI—Risk Tiering and Trust" at bounding box center [894, 597] width 211 height 46
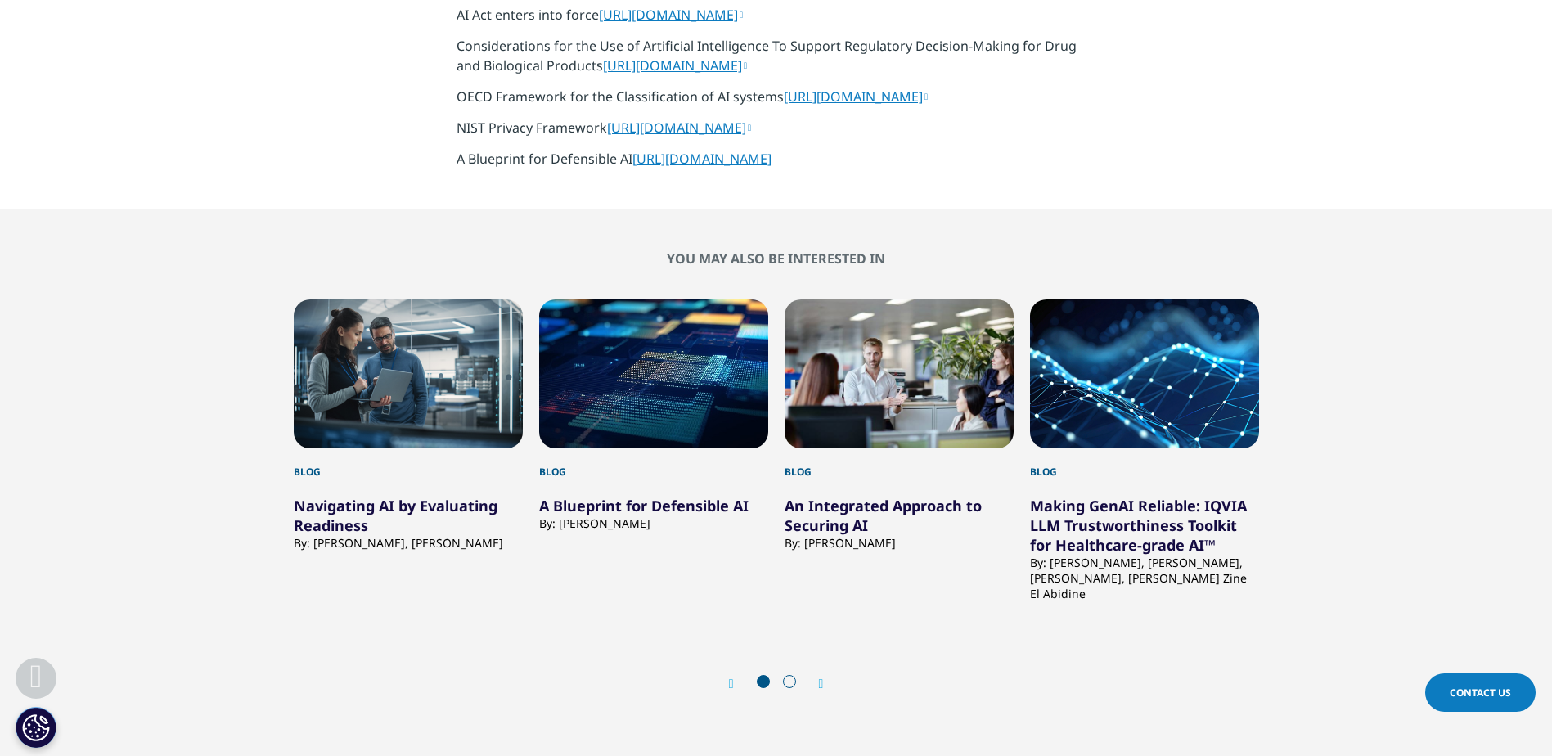
scroll to position [3467, 0]
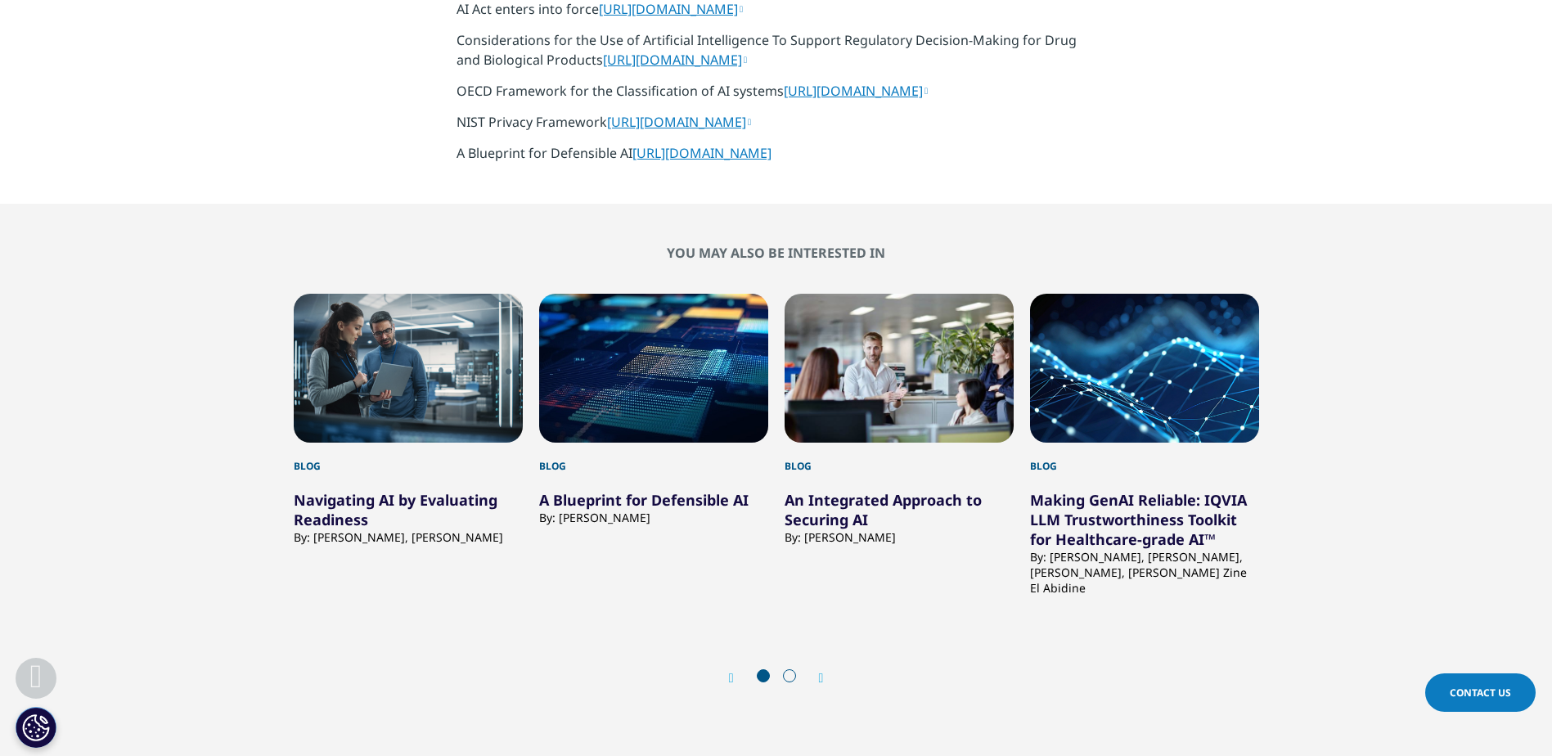
click at [821, 685] on icon "Next slide" at bounding box center [821, 678] width 5 height 13
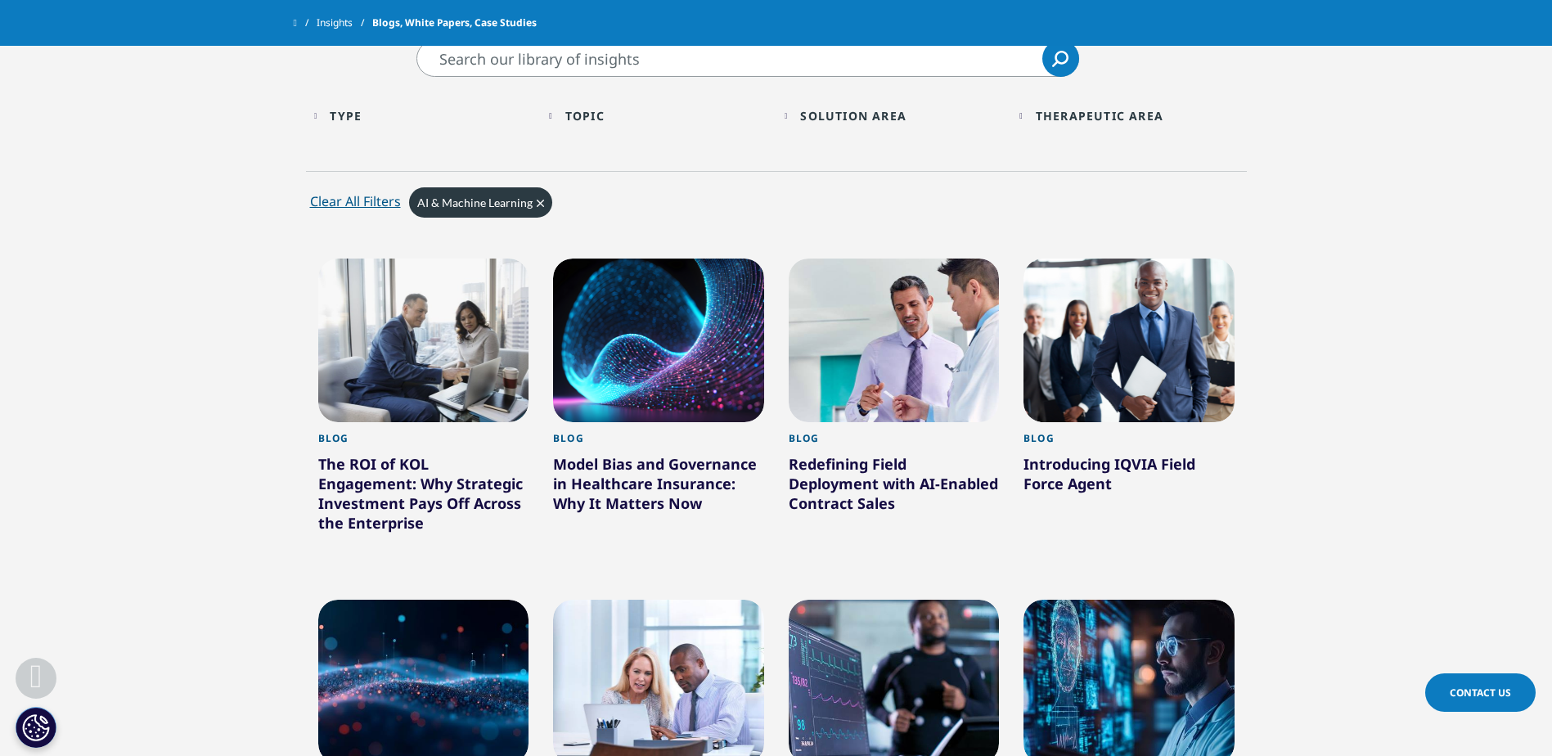
scroll to position [587, 0]
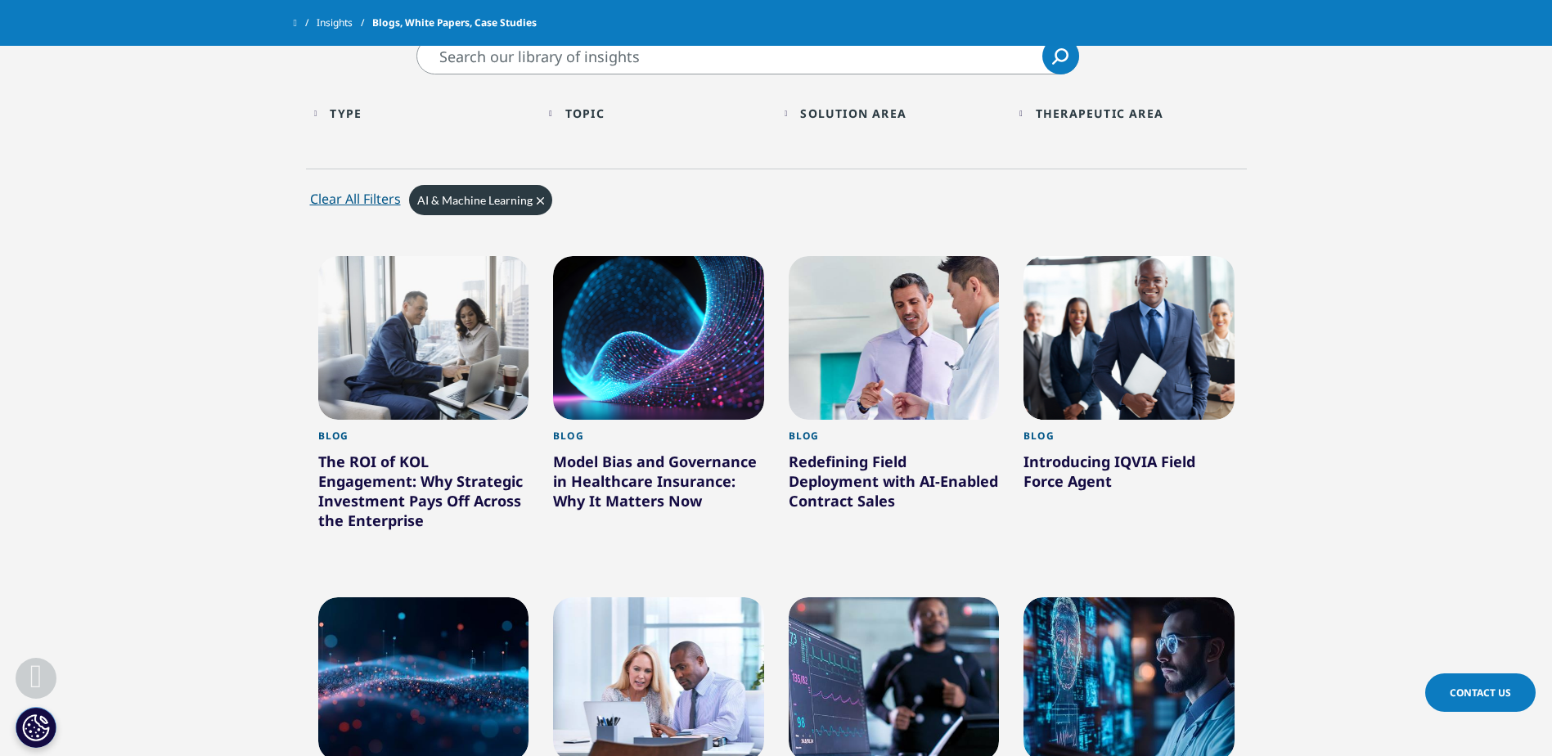
click at [556, 109] on div "Topic Loading Clear Or/And Operator" at bounding box center [658, 113] width 219 height 38
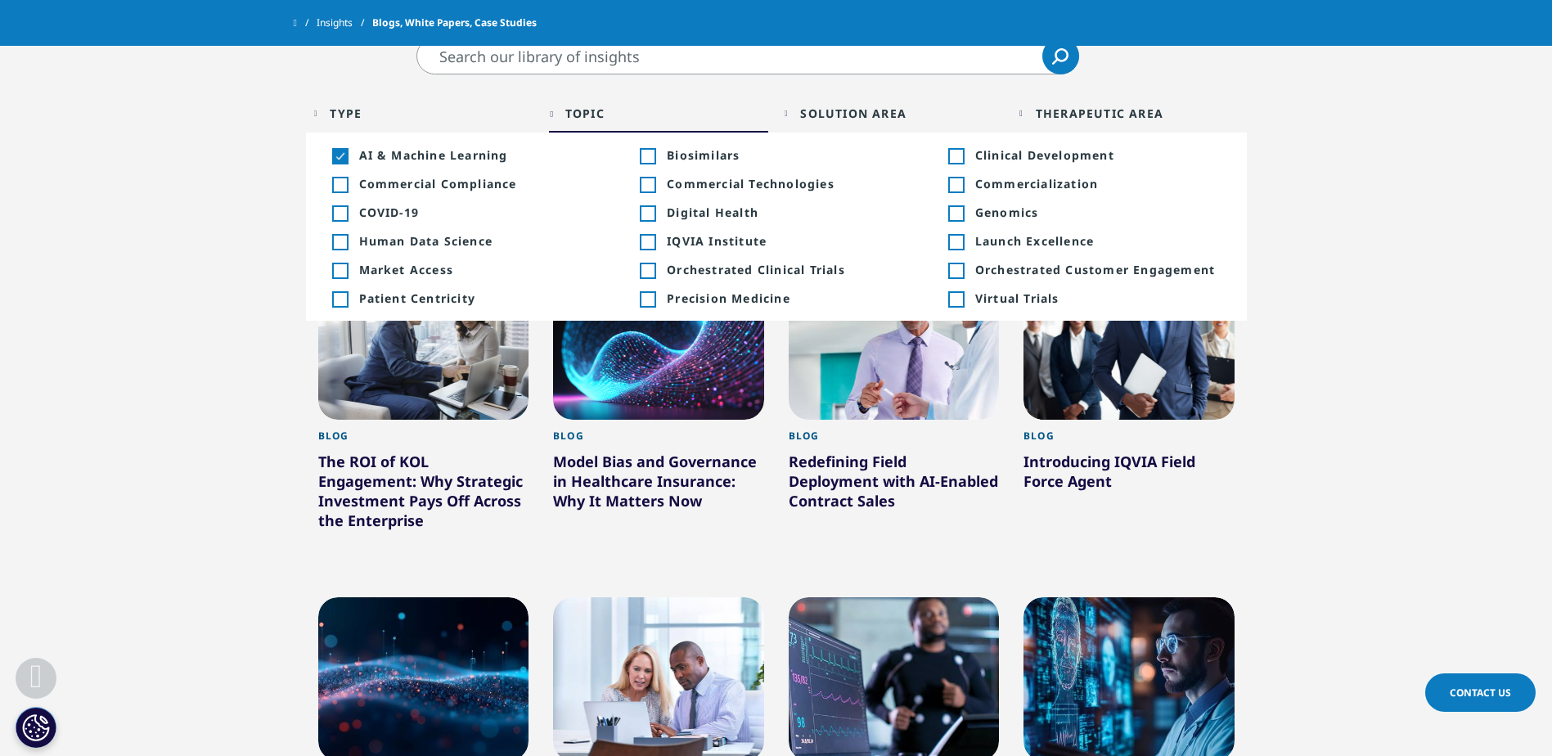
click at [52, 517] on section "Clear Search Loading Type Loading Clear Or/And Operator Toggle Article 6 Toggle…" at bounding box center [776, 726] width 1552 height 1377
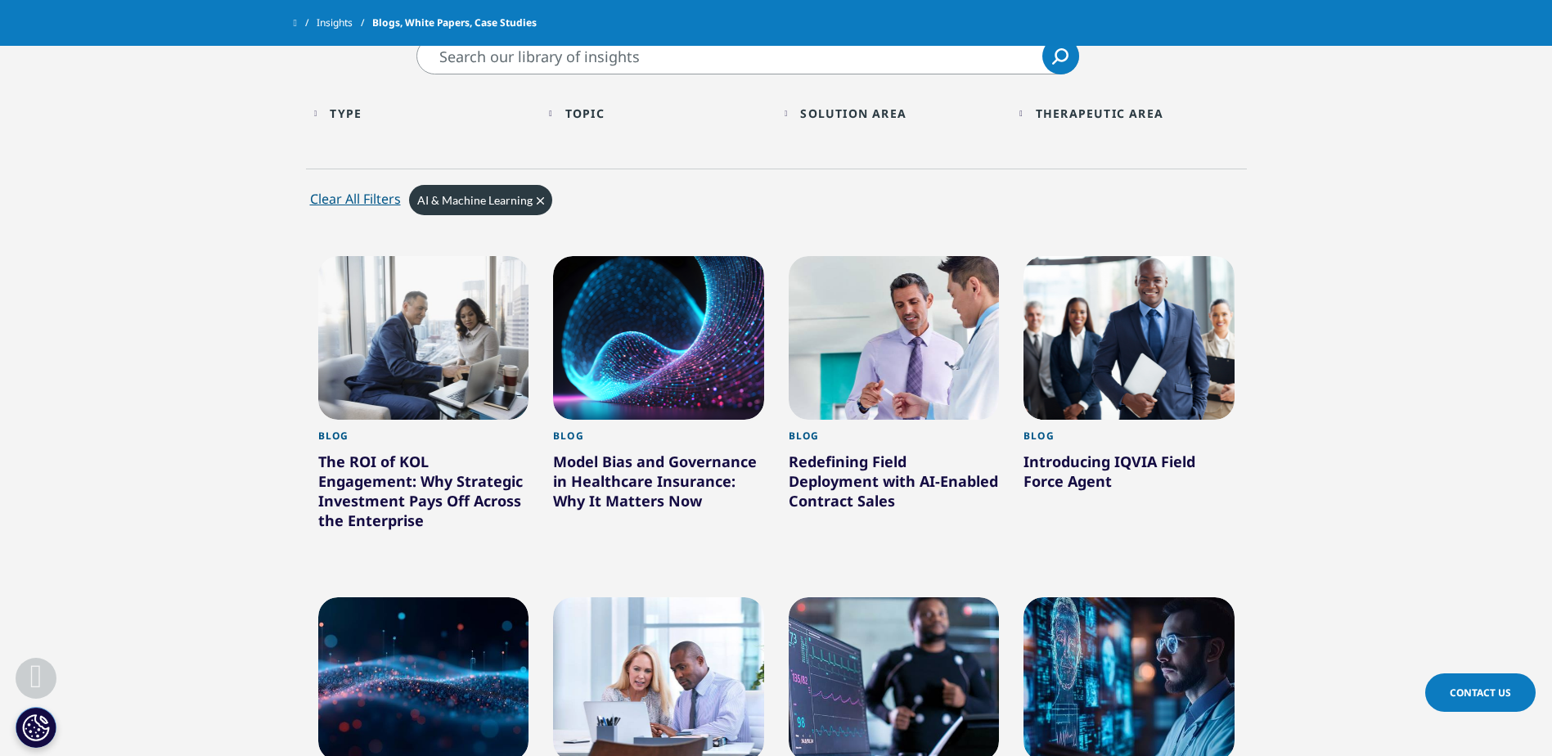
click at [364, 482] on div "The ROI of KOL Engagement: Why Strategic Investment Pays Off Across the Enterpr…" at bounding box center [423, 494] width 211 height 85
click at [398, 488] on div "The ROI of KOL Engagement: Why Strategic Investment Pays Off Across the Enterpr…" at bounding box center [423, 494] width 211 height 85
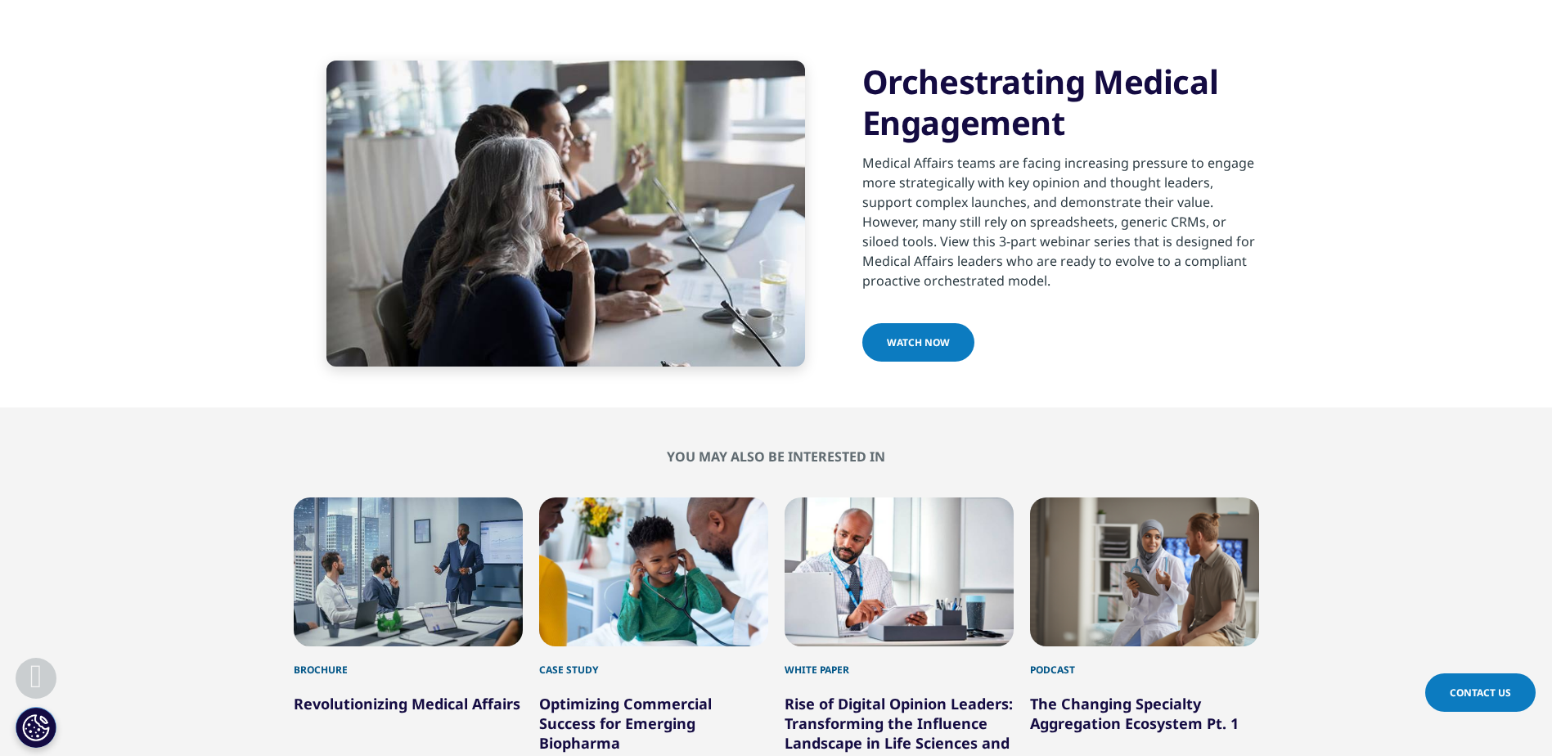
scroll to position [3108, 0]
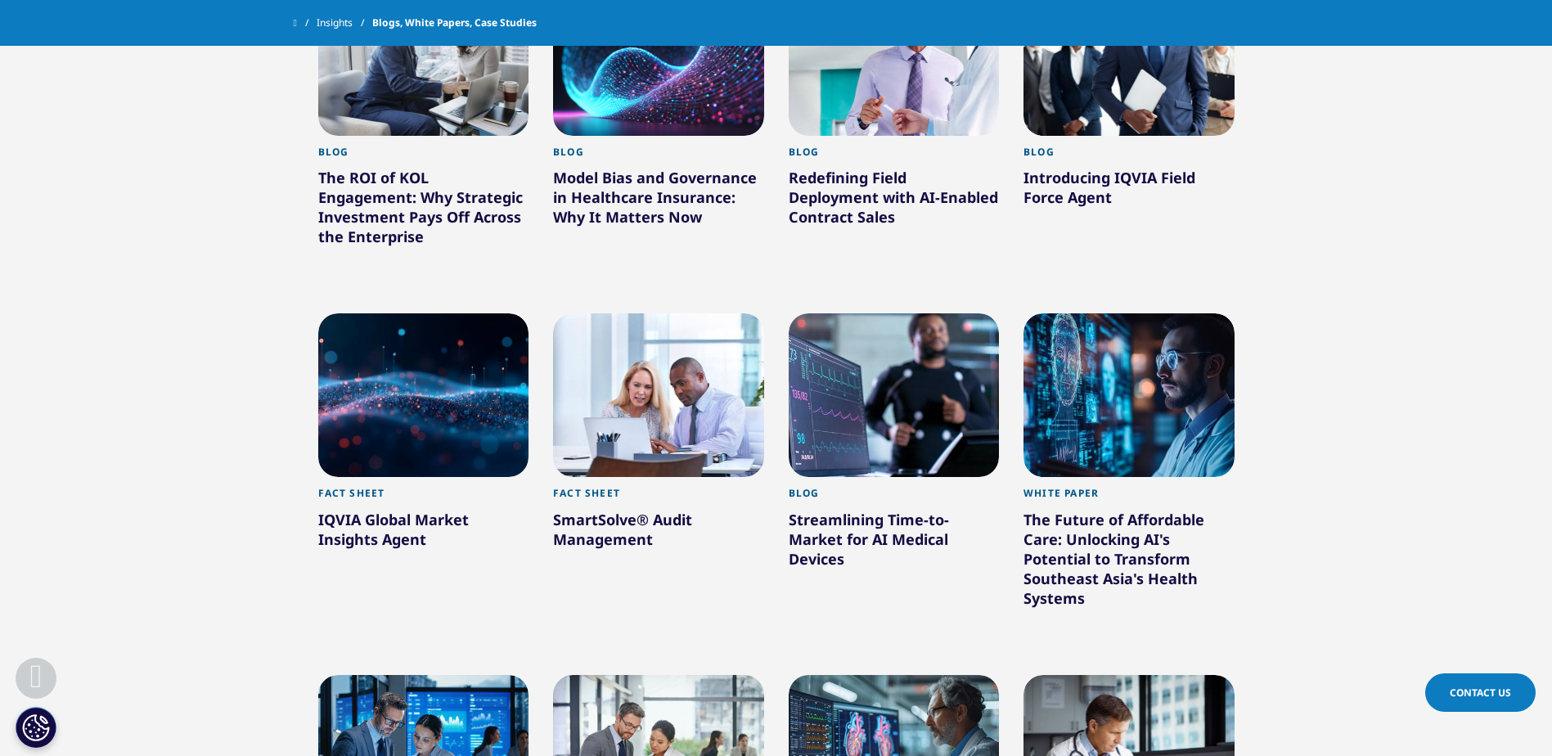
scroll to position [904, 0]
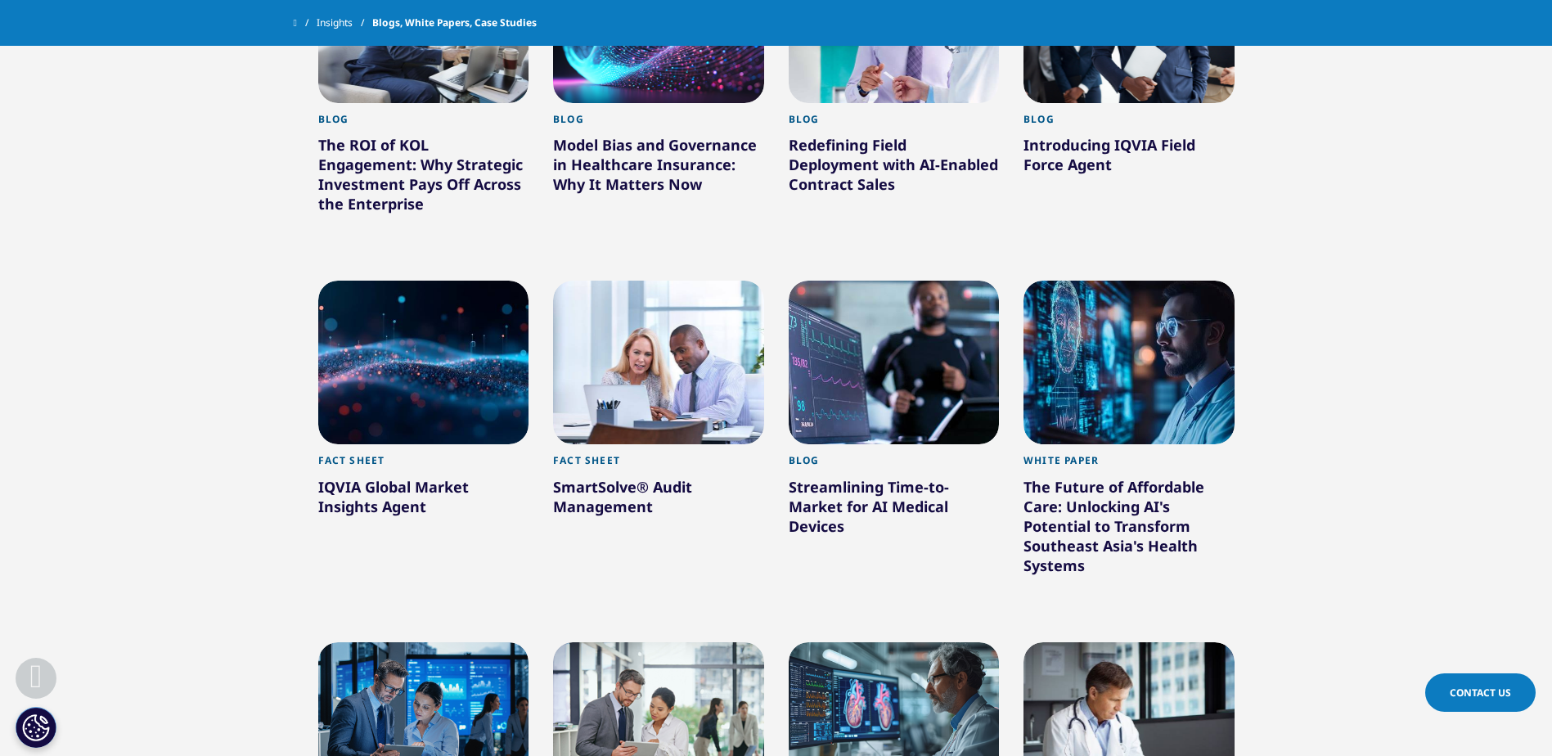
click at [348, 481] on div "IQVIA Global Market Insights Agent" at bounding box center [423, 500] width 211 height 46
click at [348, 482] on div "IQVIA Global Market Insights Agent" at bounding box center [423, 500] width 211 height 46
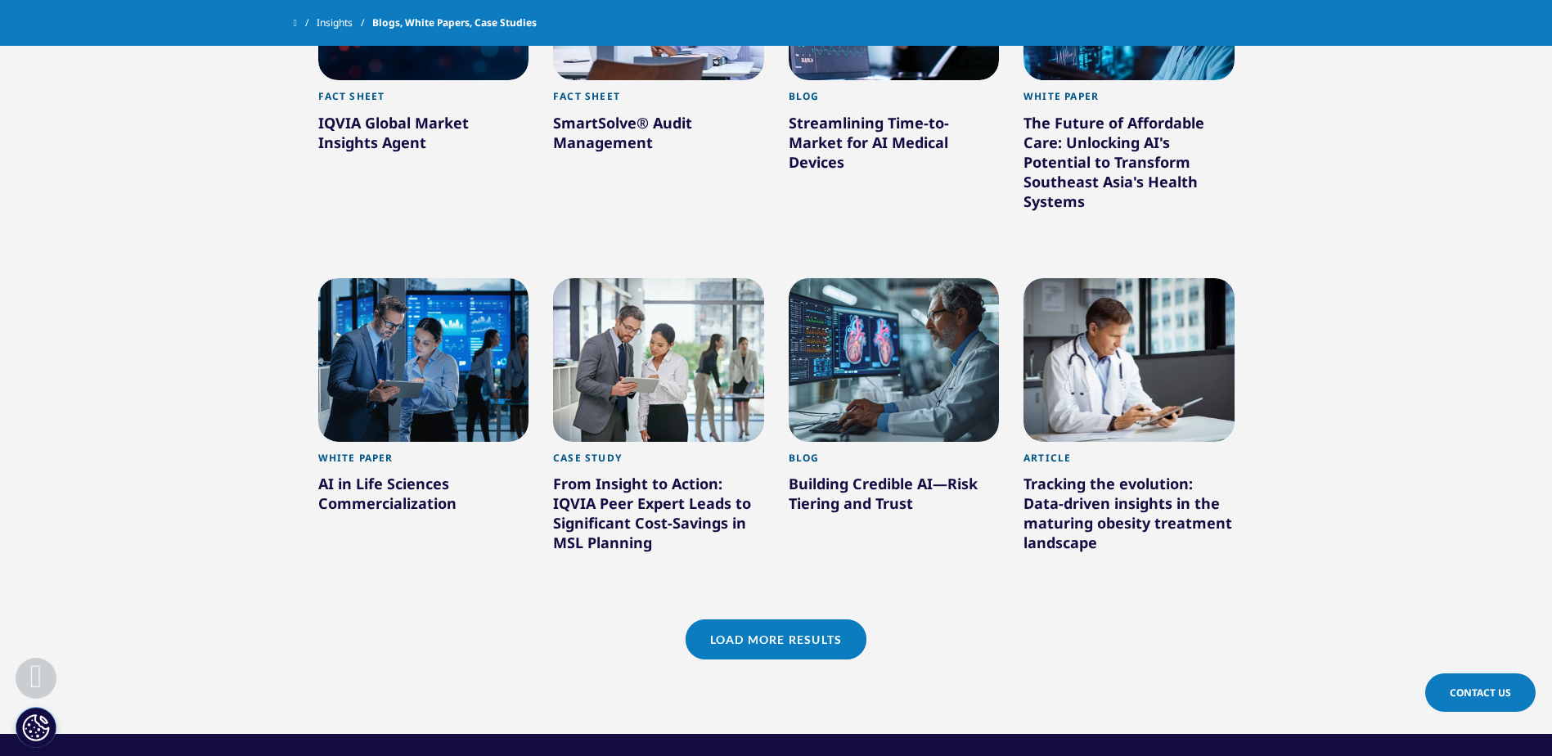
scroll to position [1524, 0]
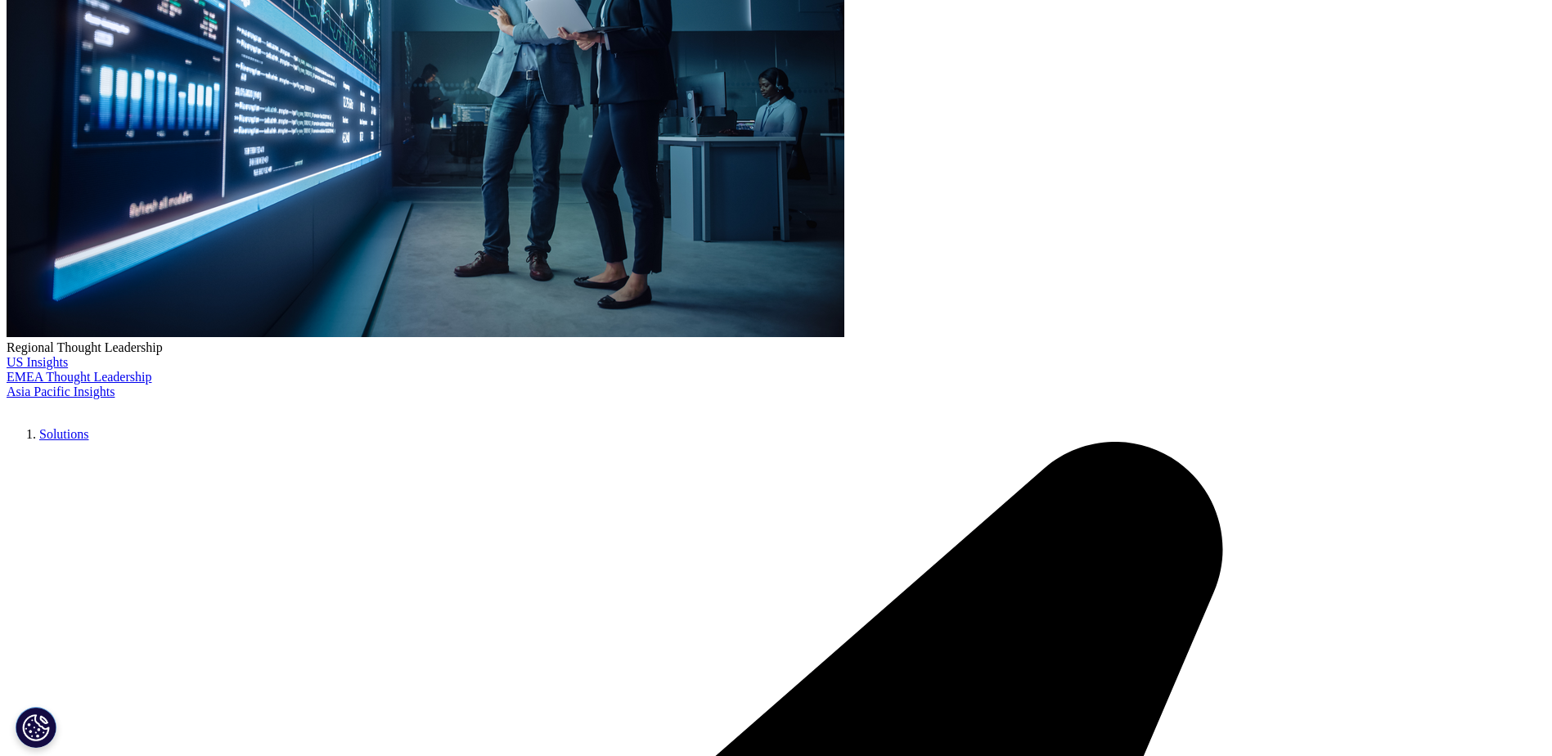
scroll to position [645, 0]
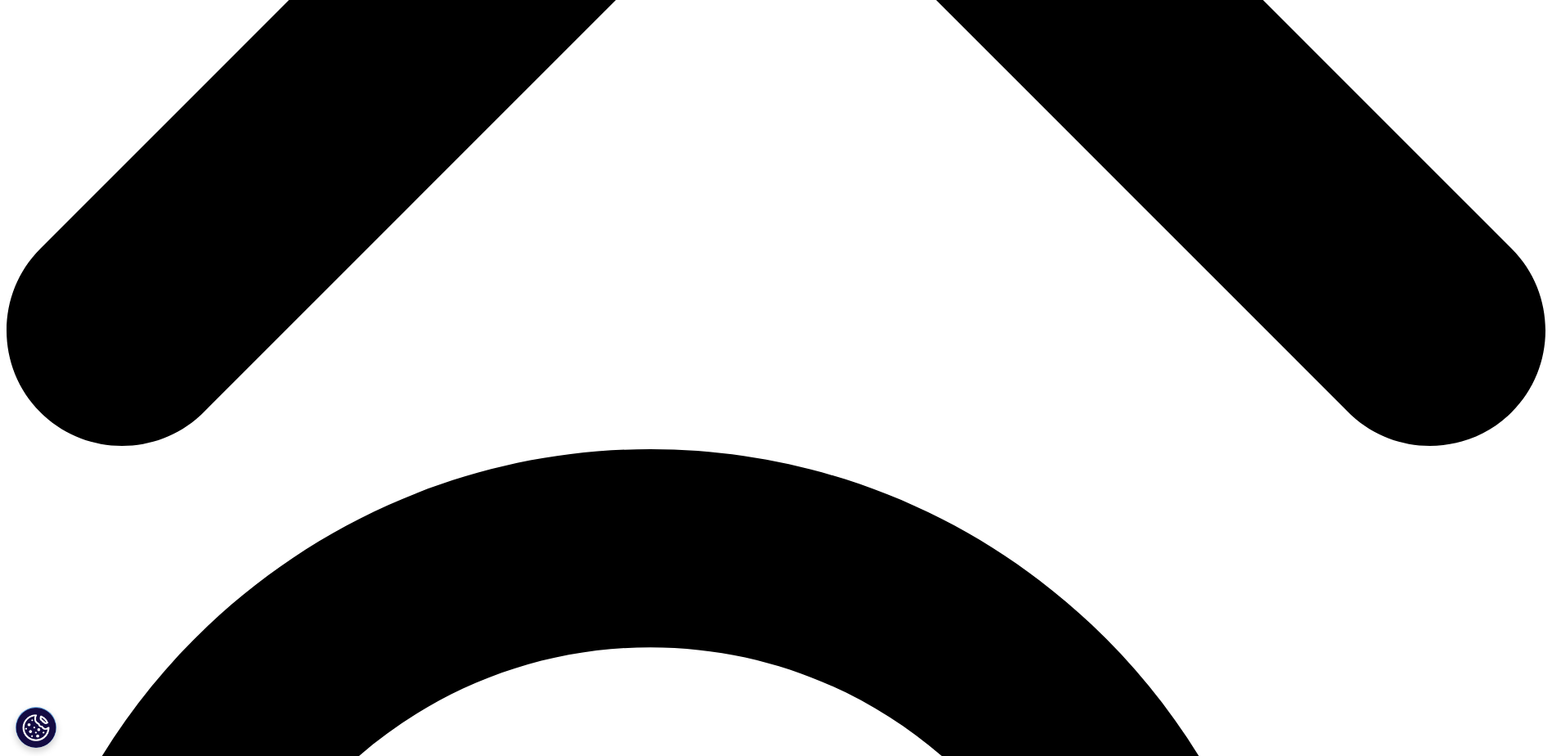
scroll to position [1167, 0]
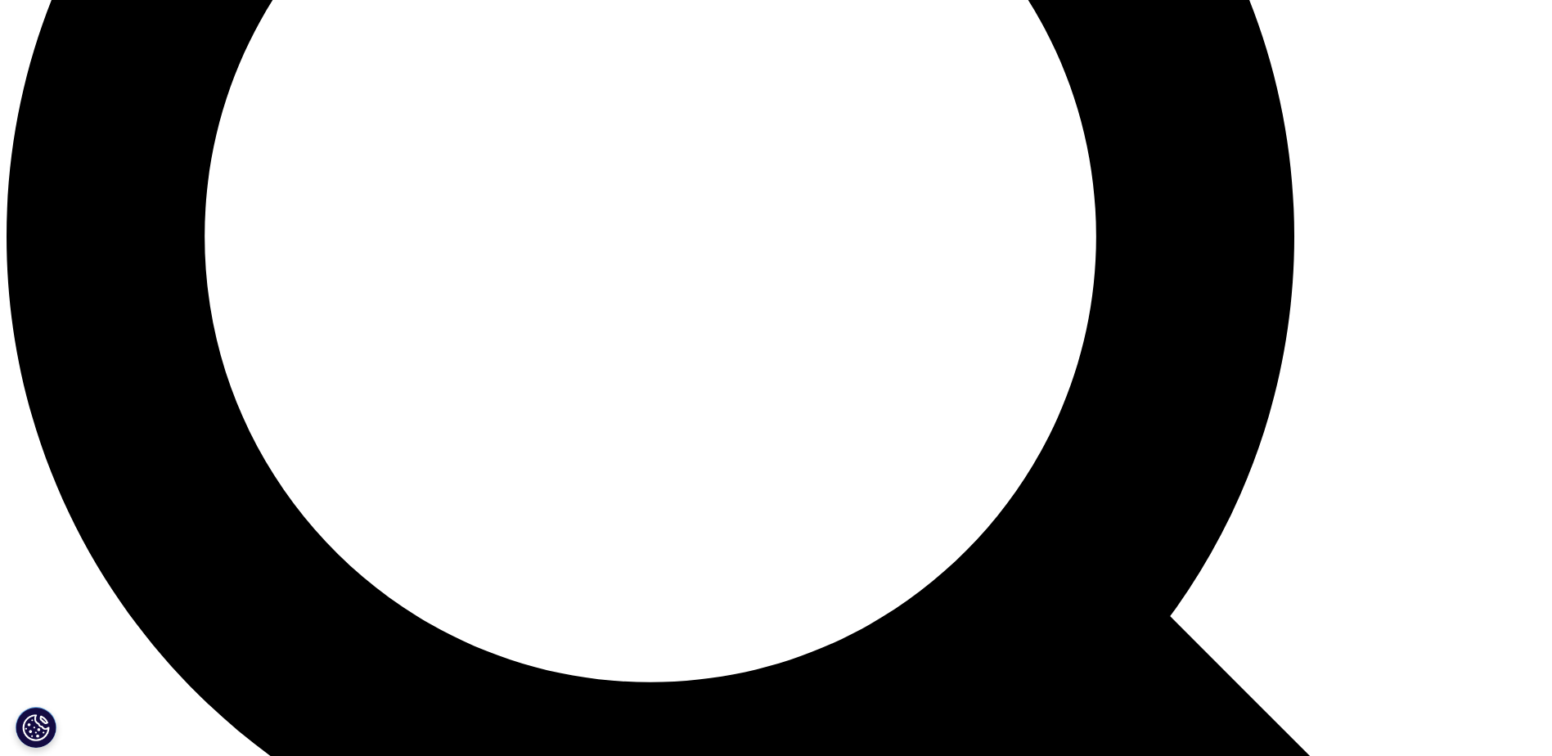
scroll to position [1984, 0]
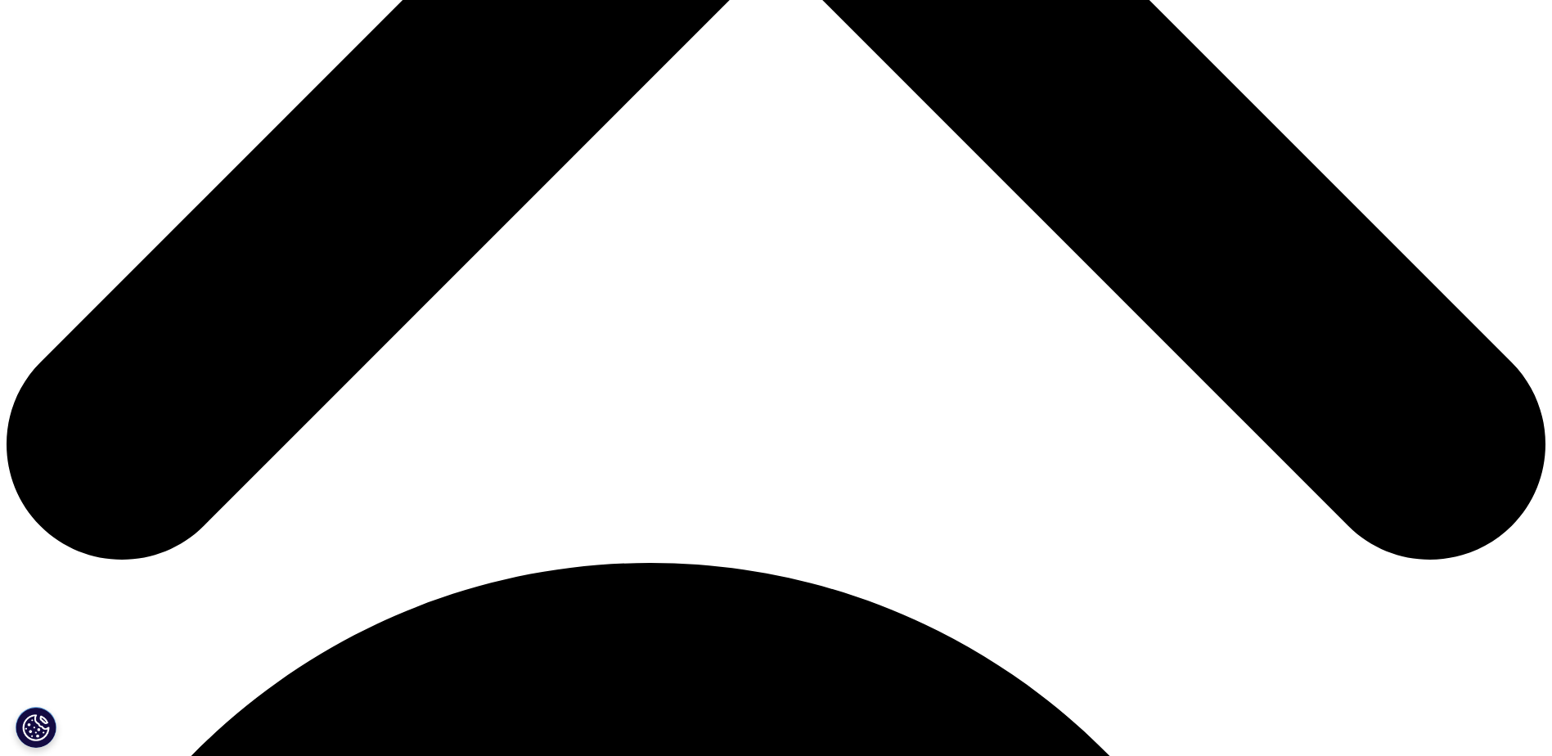
scroll to position [1054, 0]
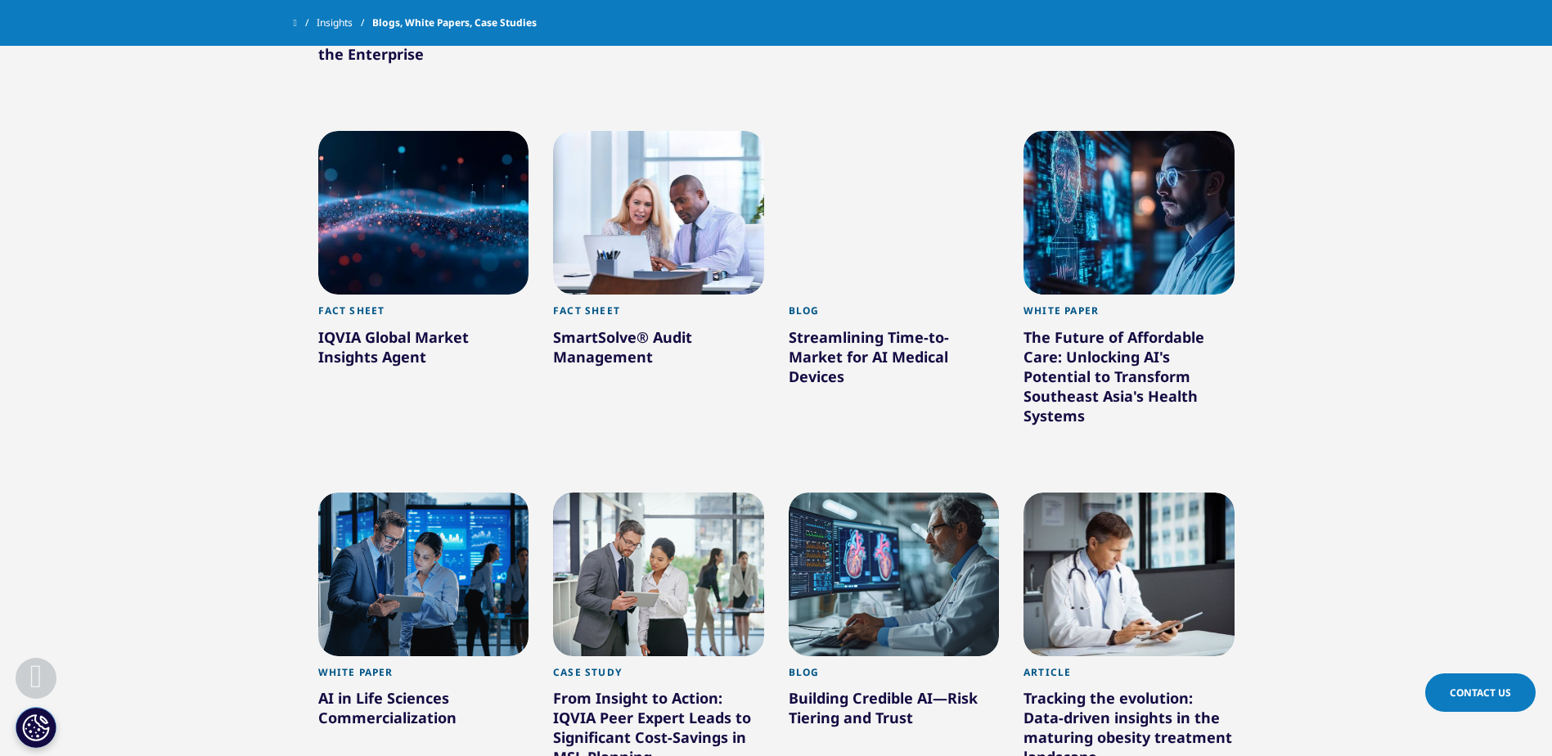
click at [349, 703] on div "AI in Life Sciences Commercialization" at bounding box center [423, 711] width 211 height 46
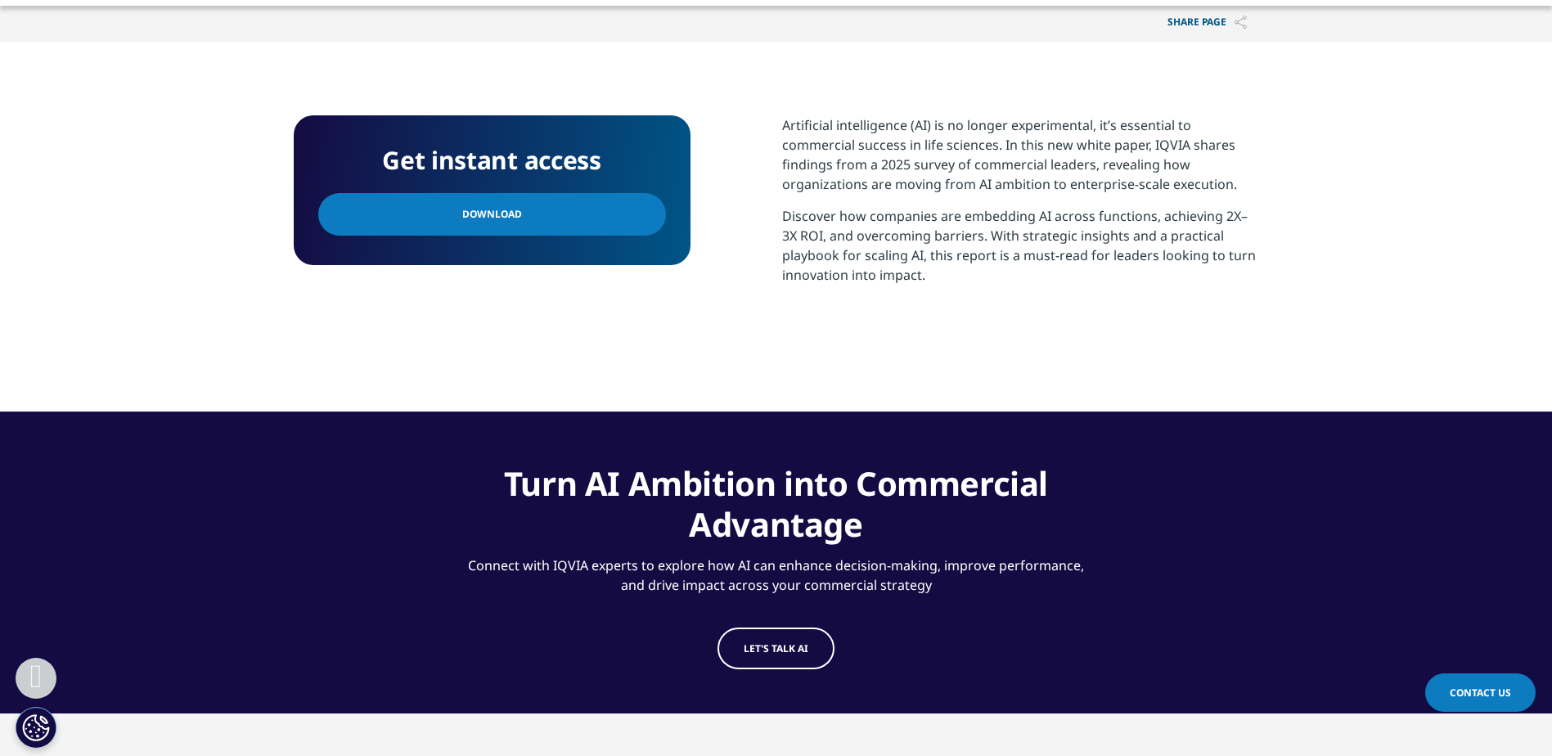
scroll to position [631, 0]
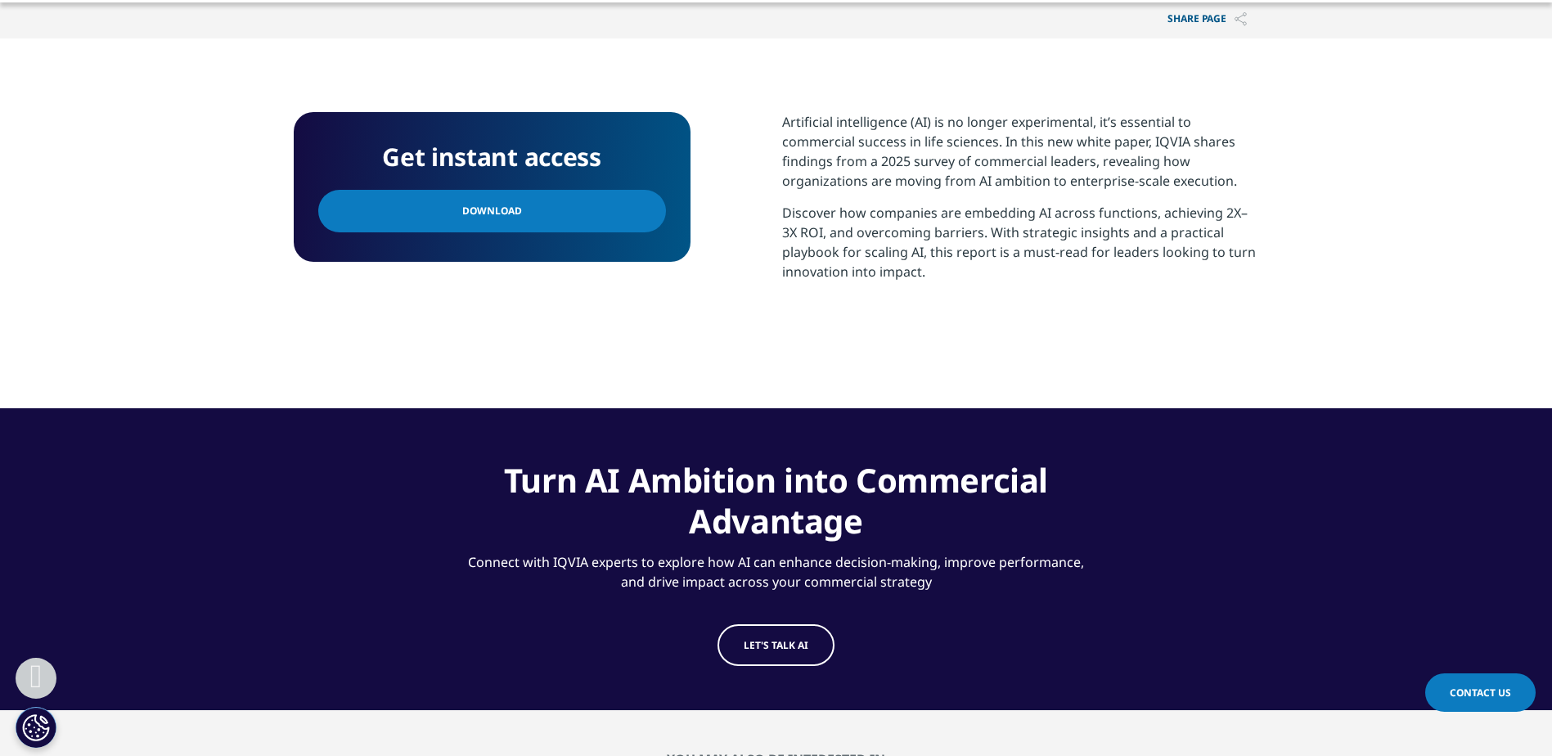
click at [492, 209] on span "Download" at bounding box center [492, 211] width 60 height 18
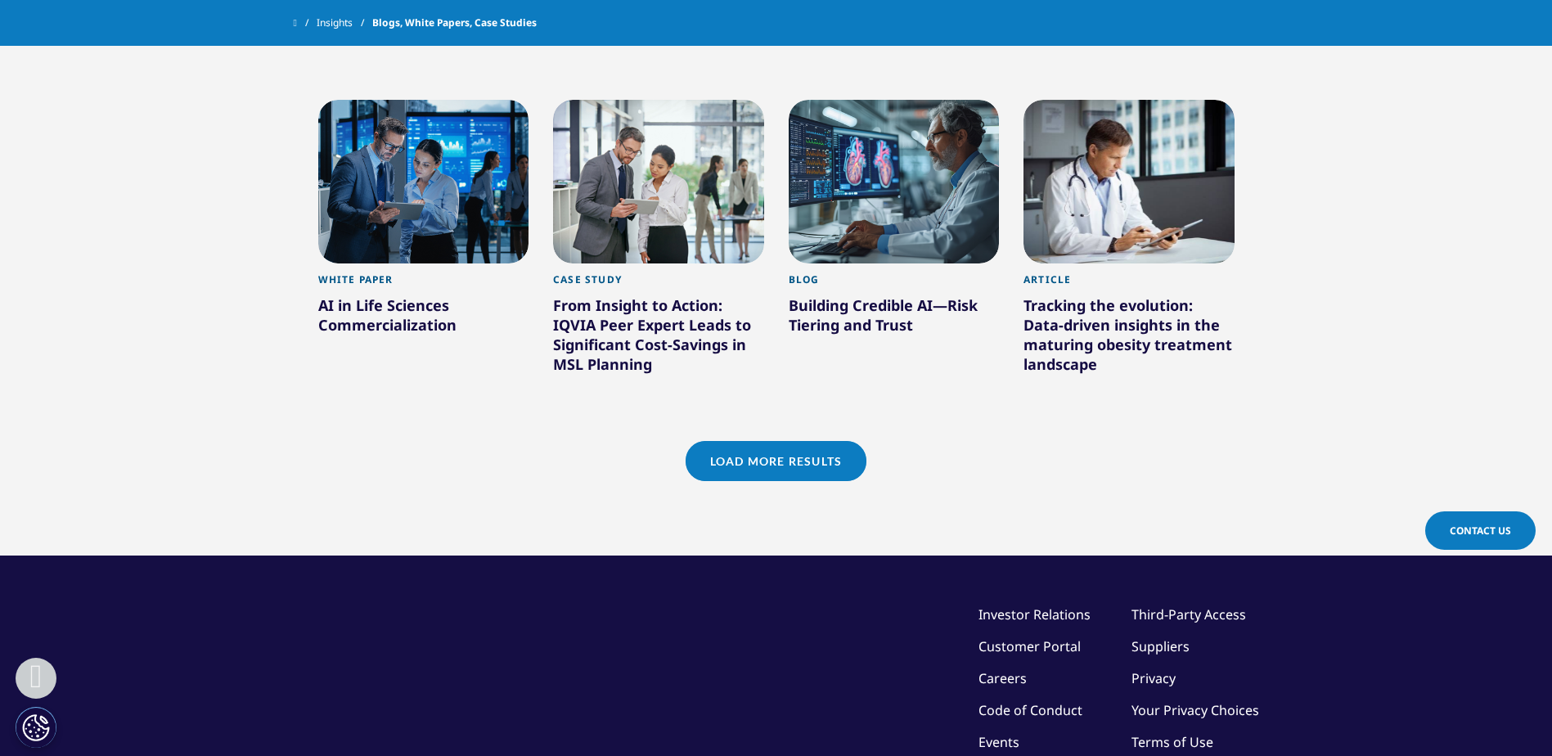
scroll to position [1449, 0]
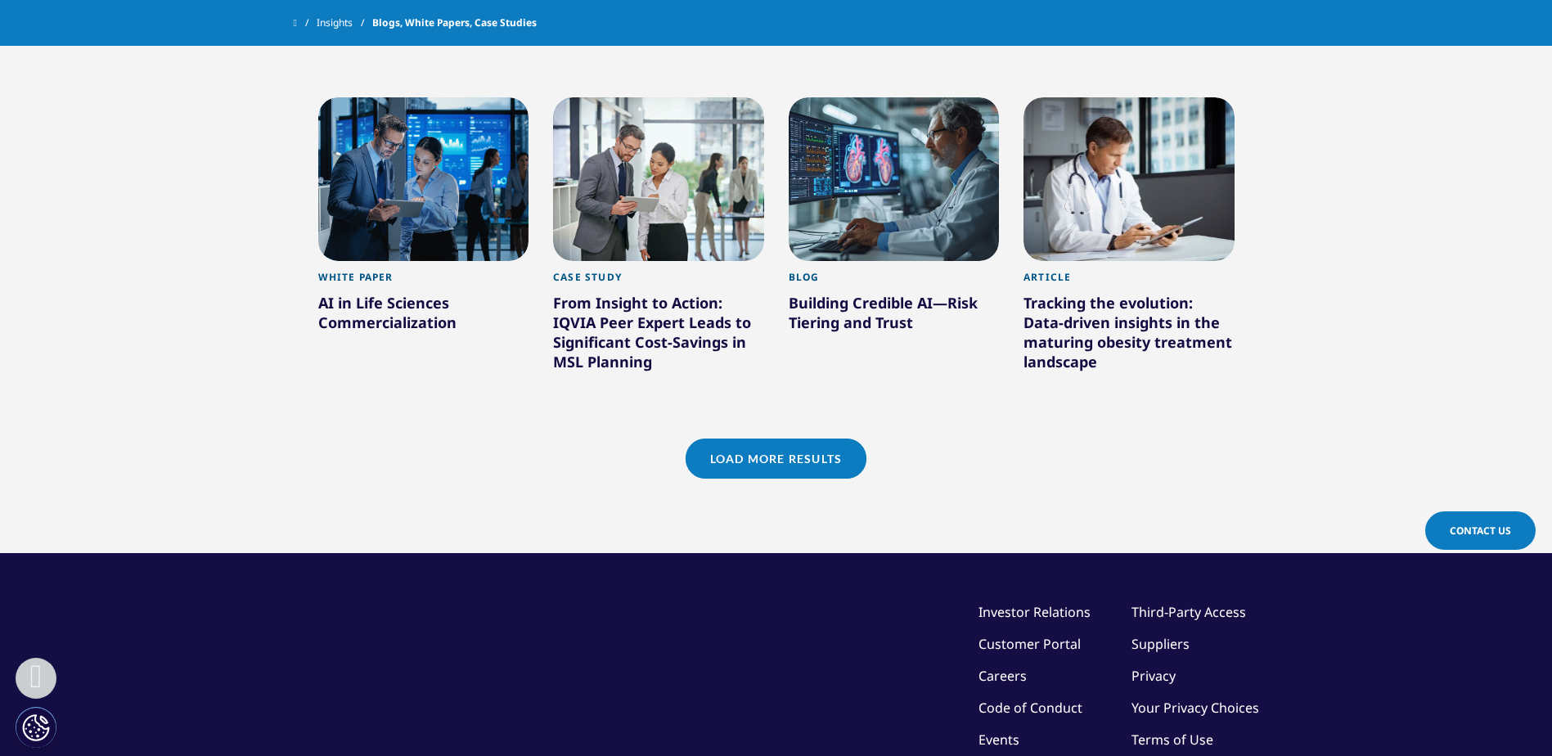
click at [712, 455] on link "Load More Results" at bounding box center [775, 458] width 181 height 40
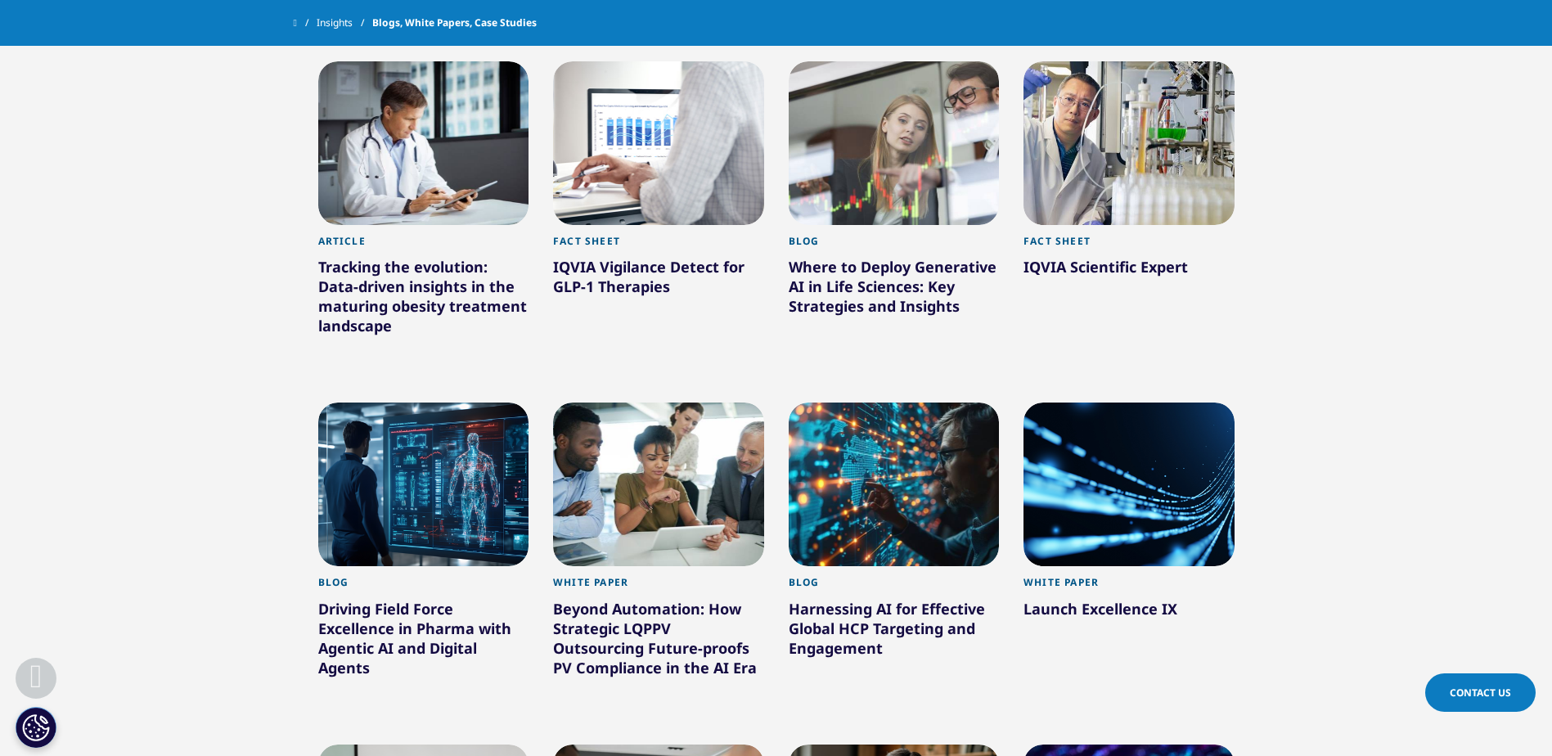
scroll to position [1822, 0]
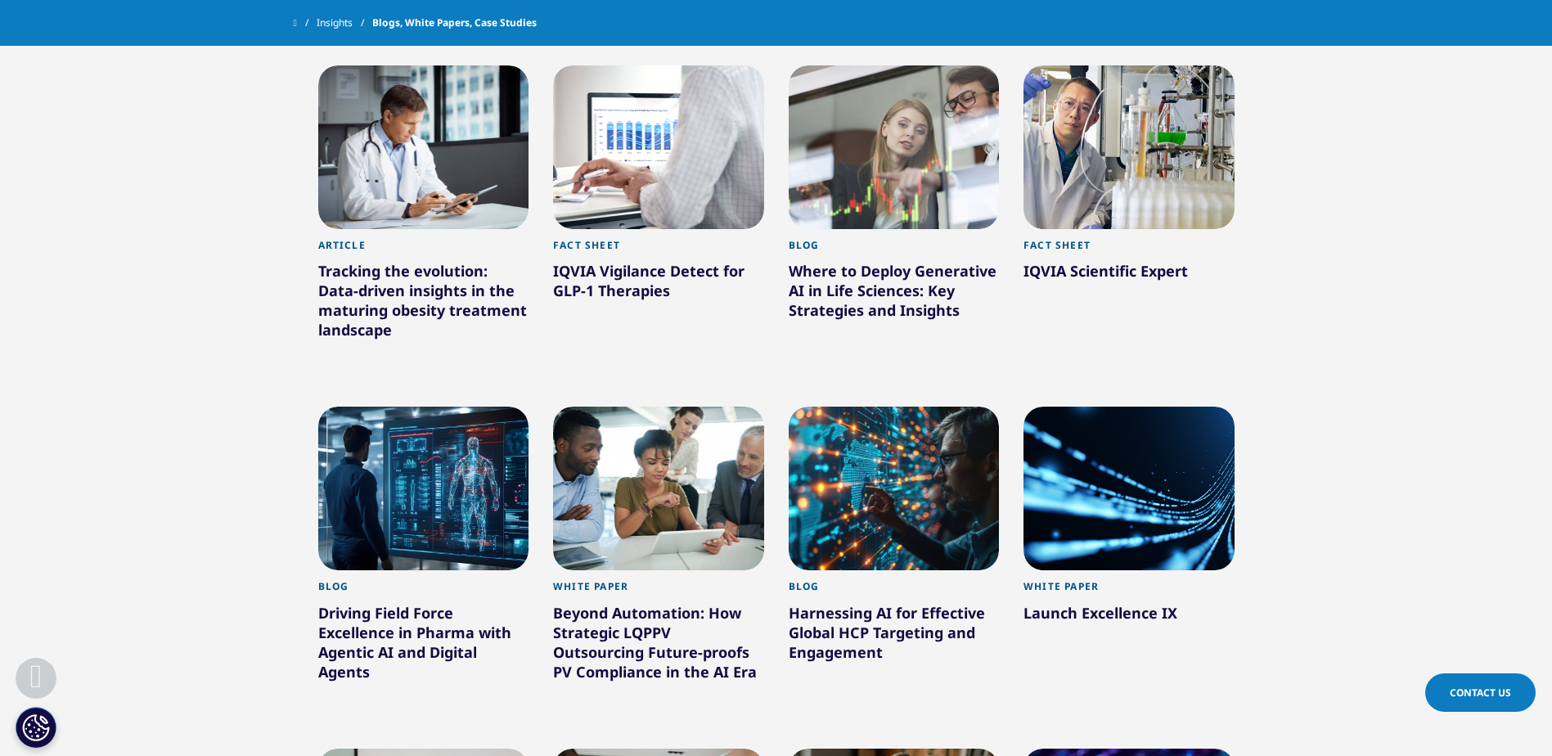
click at [867, 303] on div "Where to Deploy Generative AI in Life Sciences: Key Strategies and Insights" at bounding box center [894, 293] width 211 height 65
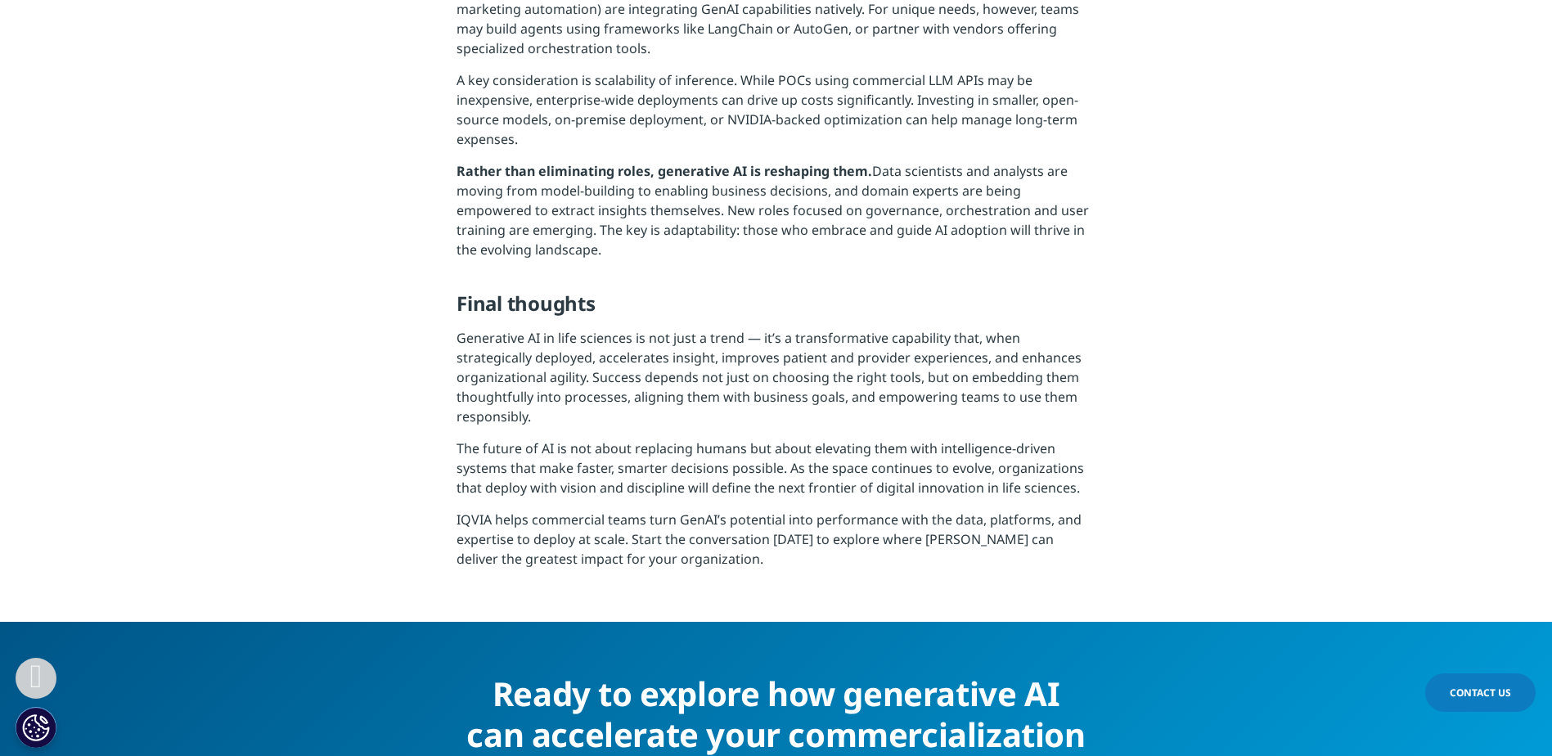
scroll to position [2792, 0]
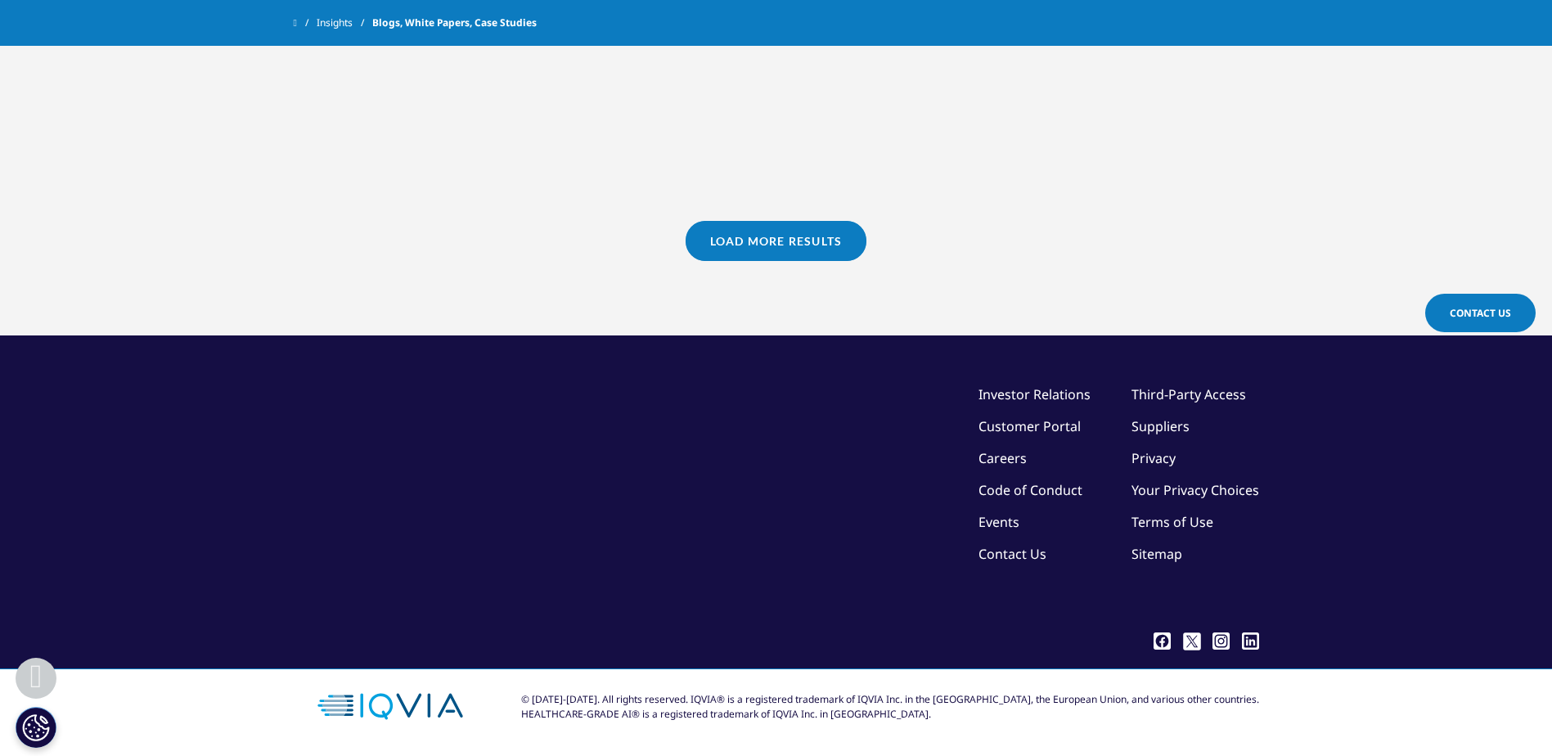
scroll to position [1167, 0]
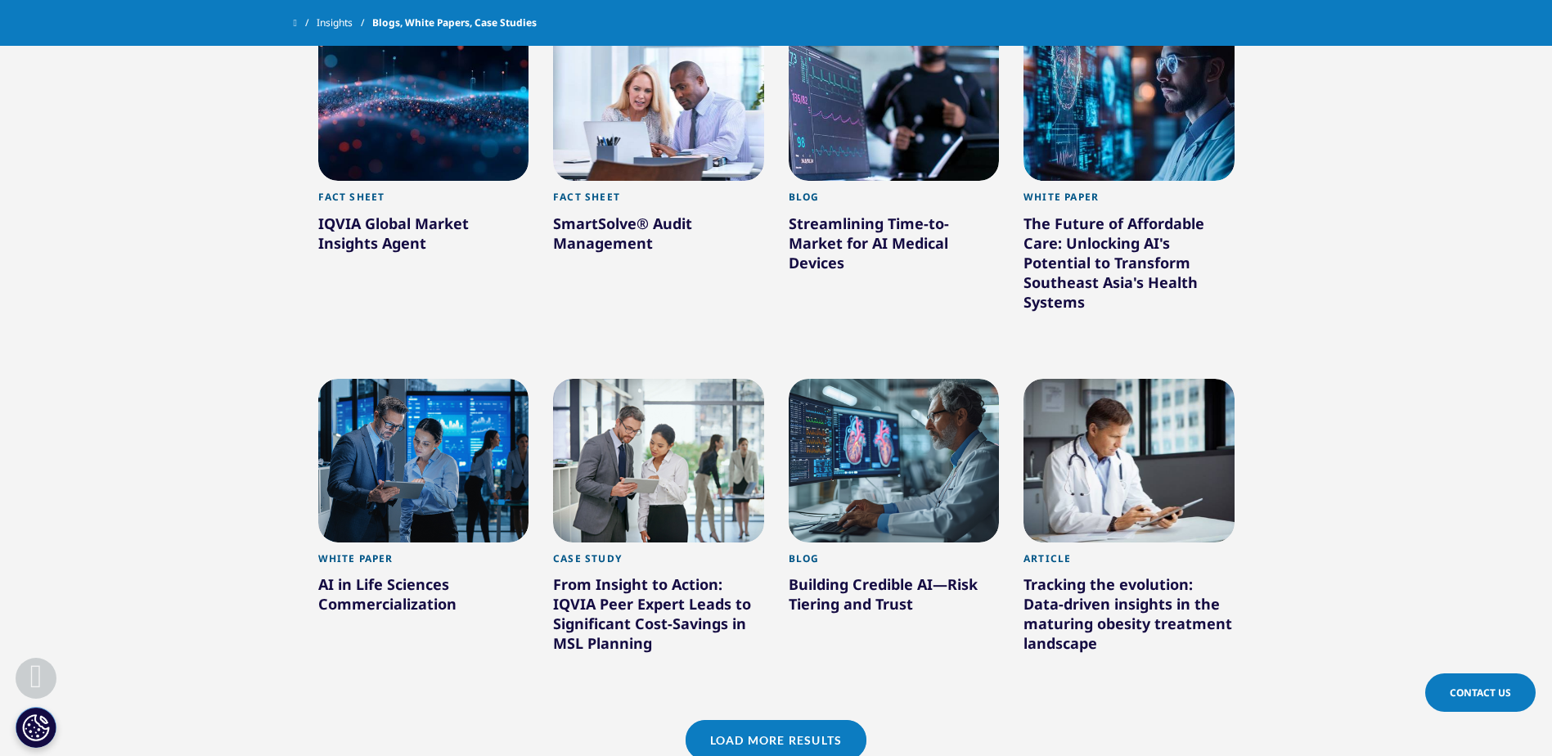
click at [809, 739] on link "Load More Results" at bounding box center [775, 740] width 181 height 40
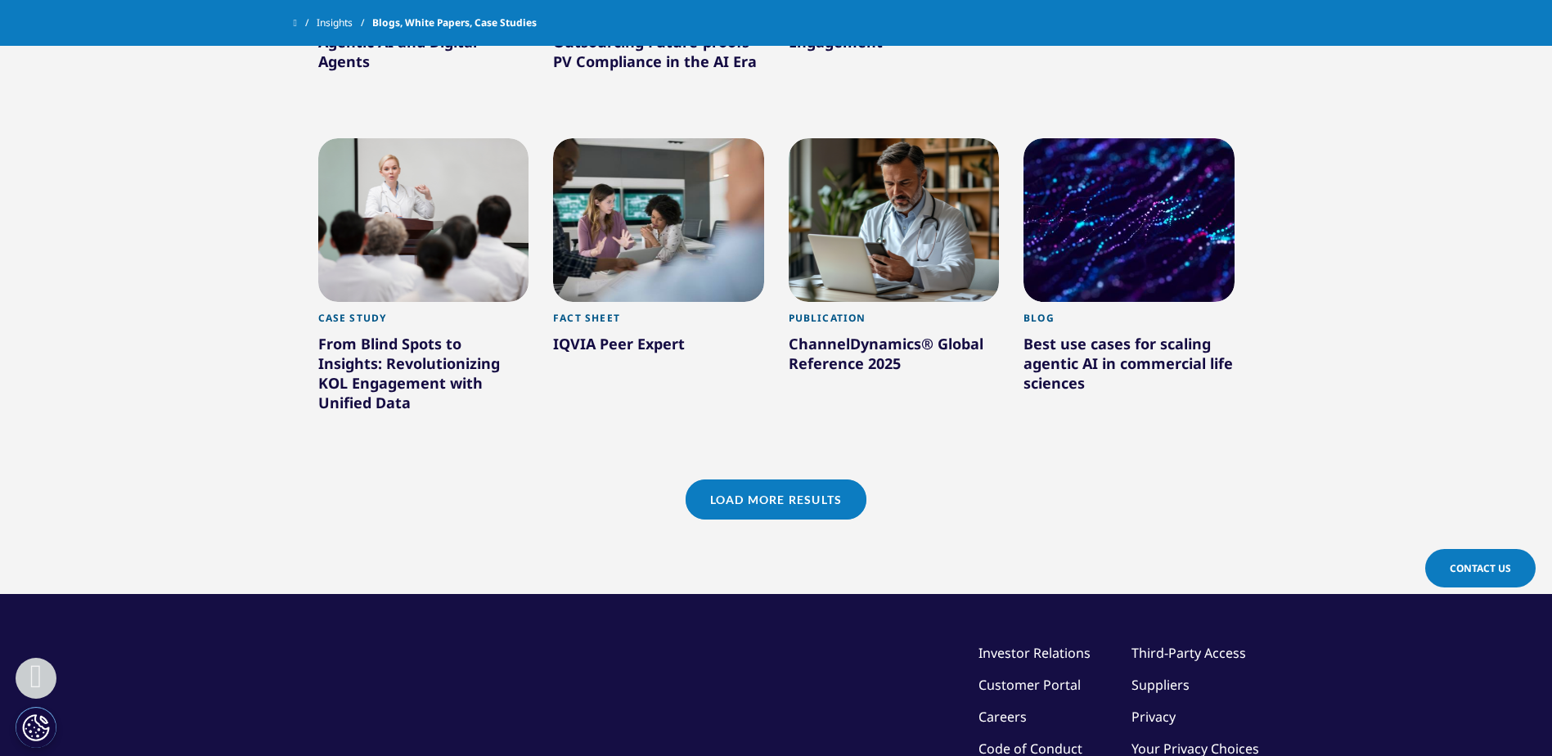
scroll to position [2435, 0]
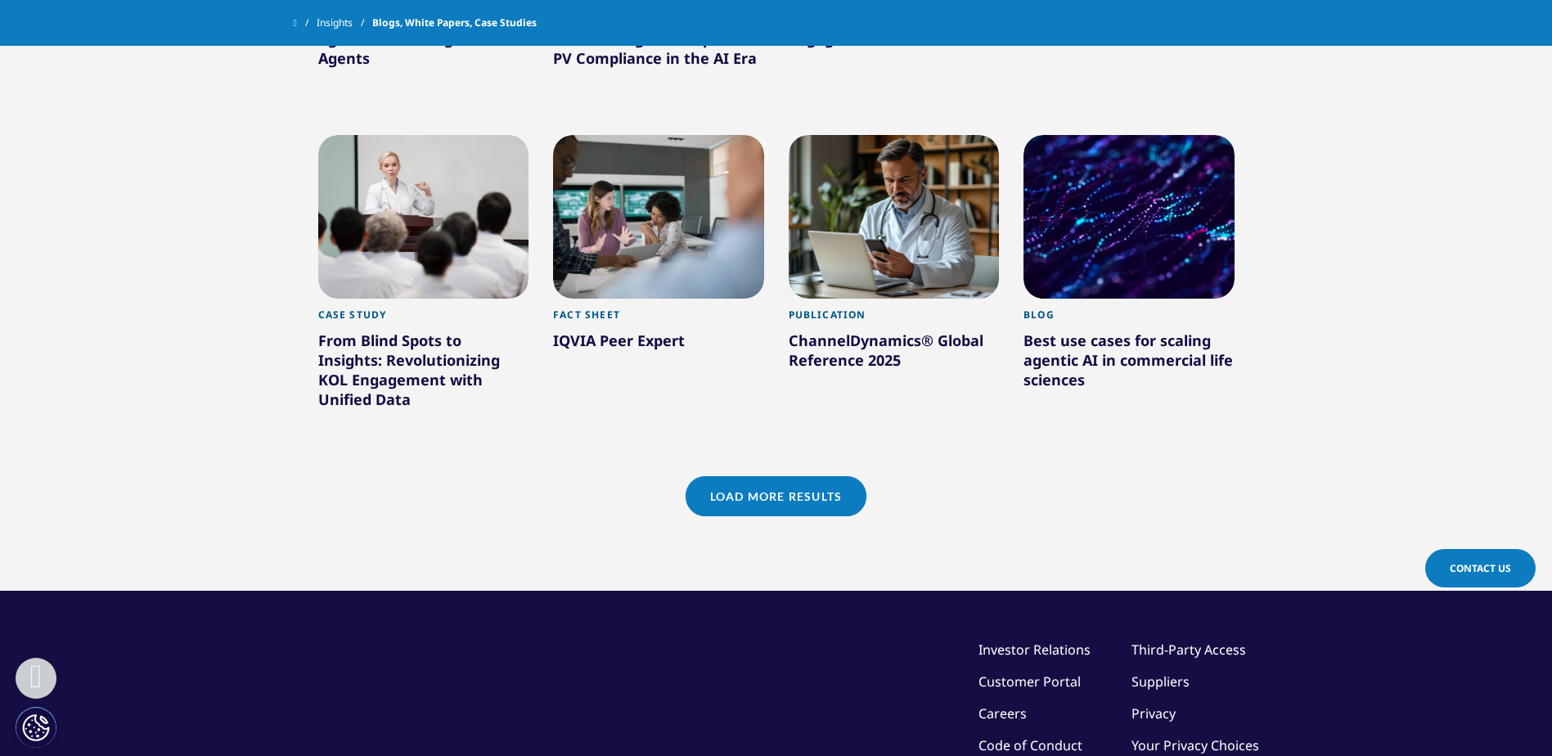
click at [762, 480] on link "Load More Results" at bounding box center [775, 496] width 181 height 40
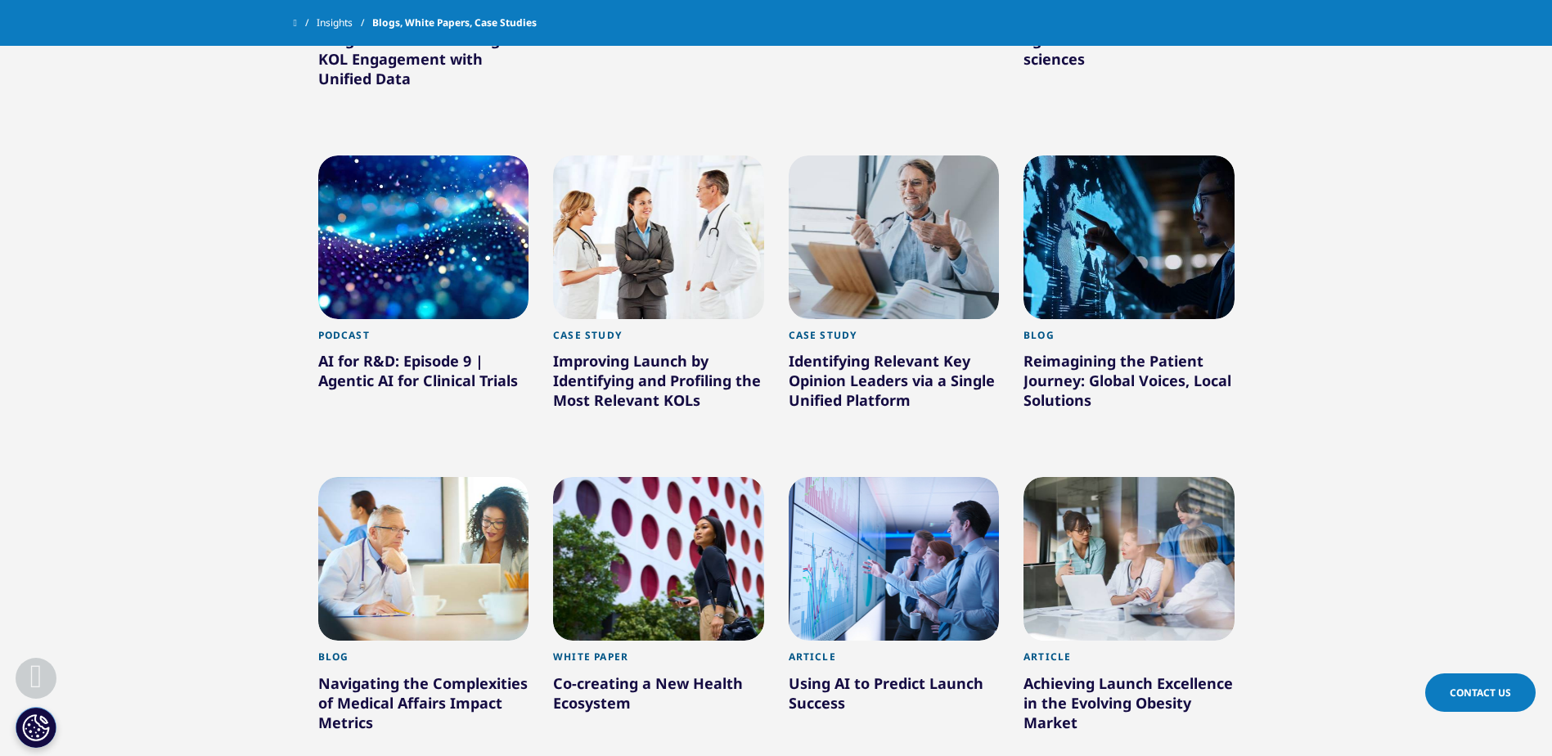
scroll to position [2761, 0]
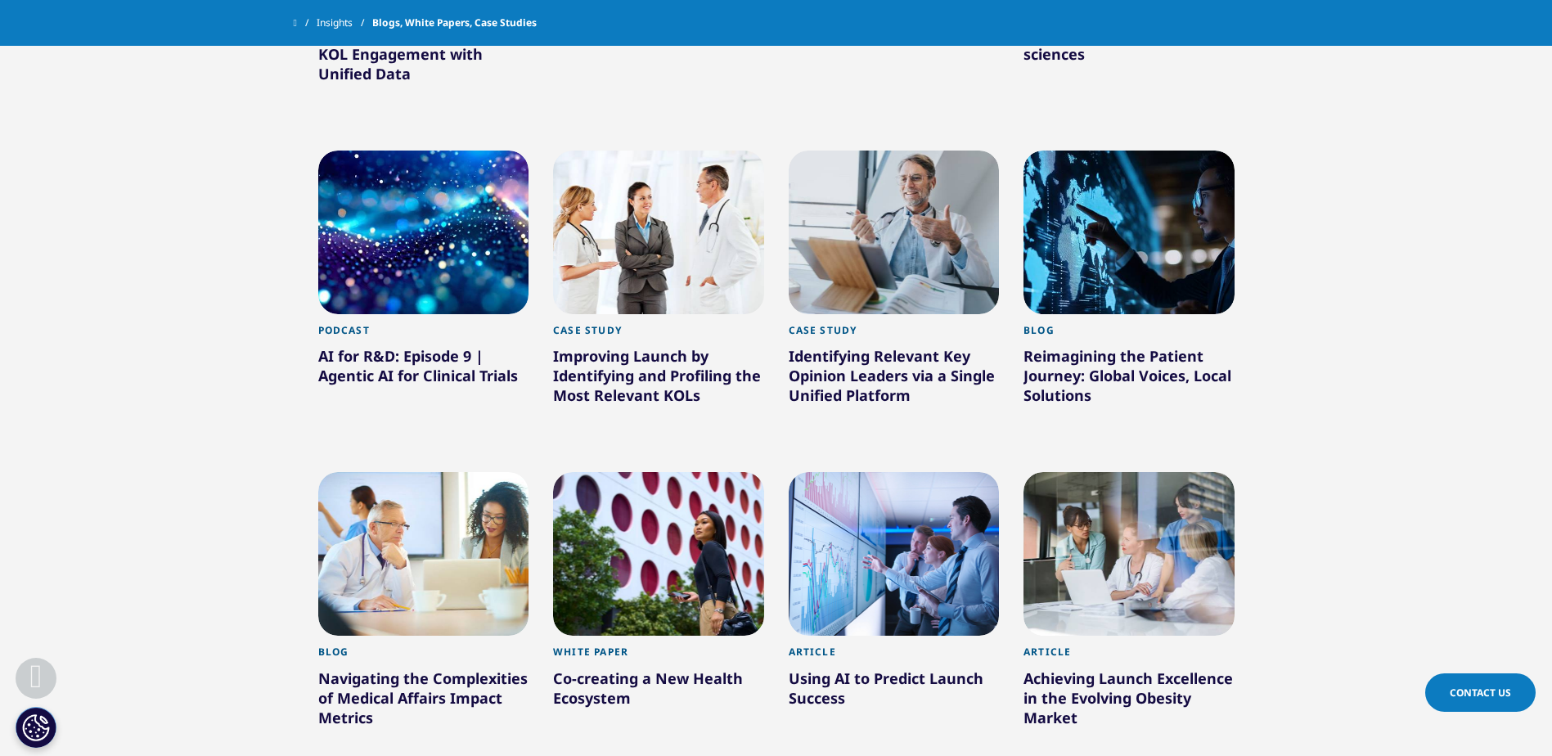
click at [816, 684] on div "Using AI to Predict Launch Success" at bounding box center [894, 691] width 211 height 46
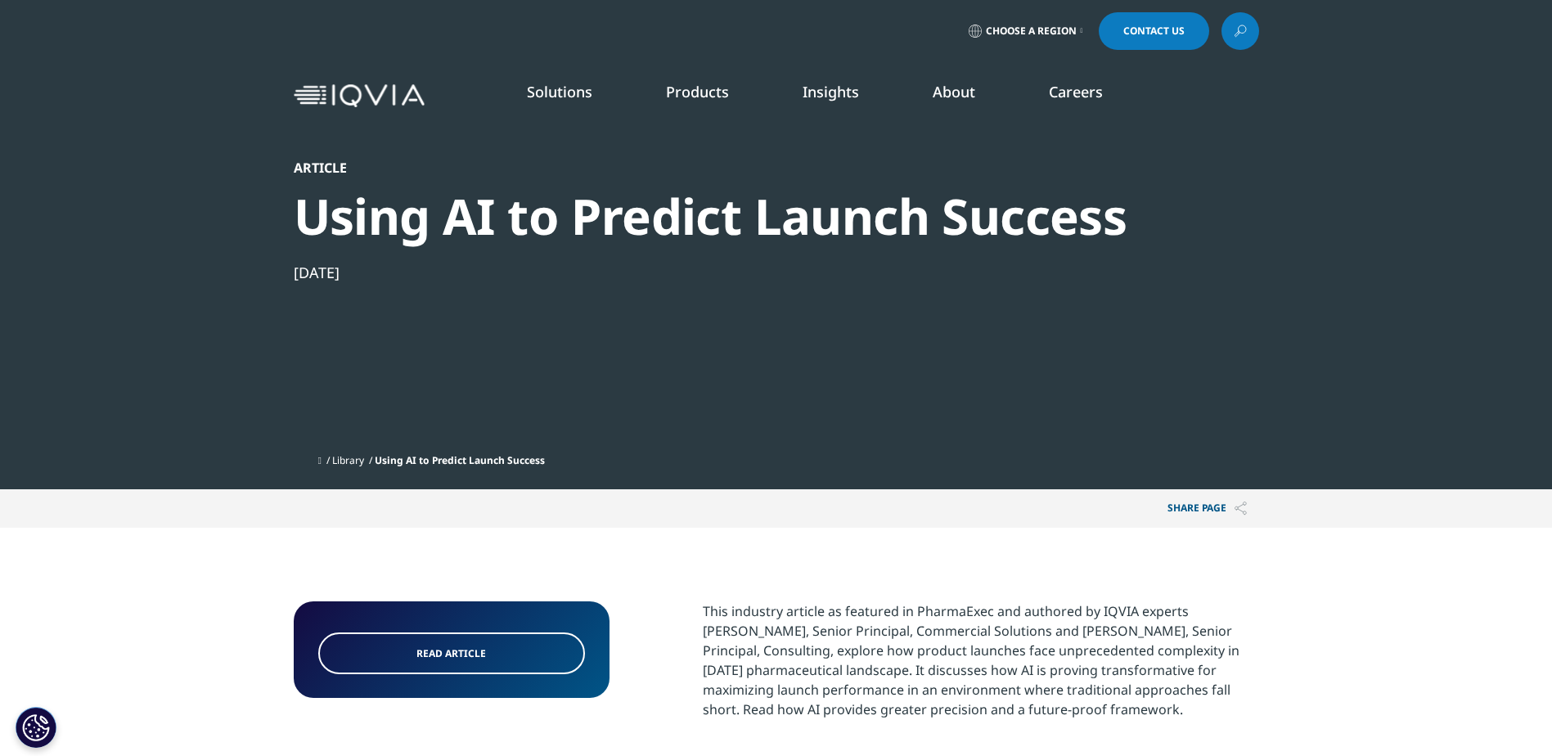
scroll to position [171, 965]
click at [397, 656] on link "Read article" at bounding box center [451, 653] width 267 height 42
